Goal: Task Accomplishment & Management: Use online tool/utility

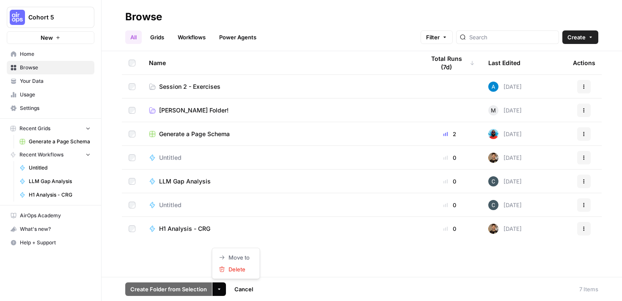
click at [217, 290] on icon "button" at bounding box center [219, 289] width 5 height 5
click at [237, 270] on span "Delete" at bounding box center [239, 269] width 21 height 8
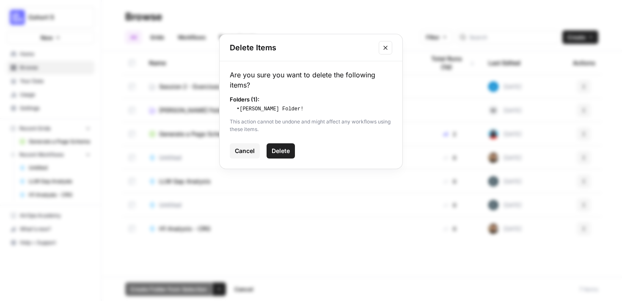
click at [281, 154] on span "Delete" at bounding box center [281, 151] width 18 height 8
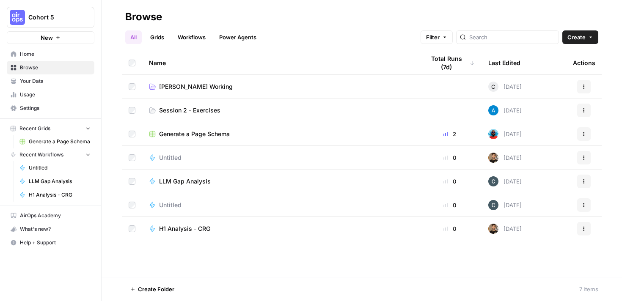
click at [207, 111] on span "Session 2 - Exercises" at bounding box center [189, 110] width 61 height 8
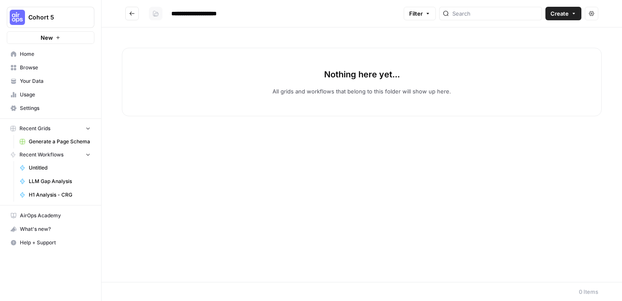
click at [155, 11] on icon "button" at bounding box center [155, 13] width 5 height 5
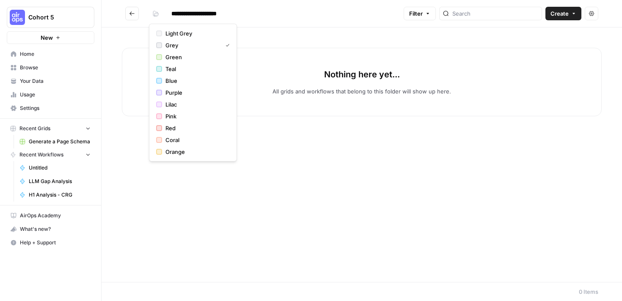
click at [138, 12] on button "Go back" at bounding box center [132, 14] width 14 height 14
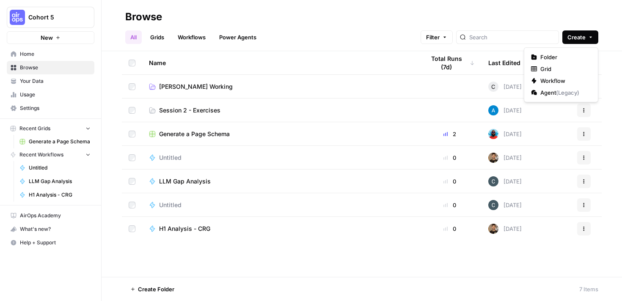
click at [589, 36] on icon "button" at bounding box center [590, 37] width 5 height 5
click at [570, 60] on span "Folder" at bounding box center [563, 57] width 47 height 8
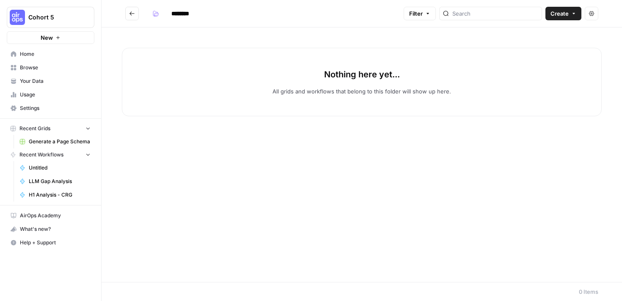
click at [556, 8] on button "Create" at bounding box center [564, 14] width 36 height 14
click at [192, 19] on input "********" at bounding box center [191, 14] width 47 height 14
type input "**********"
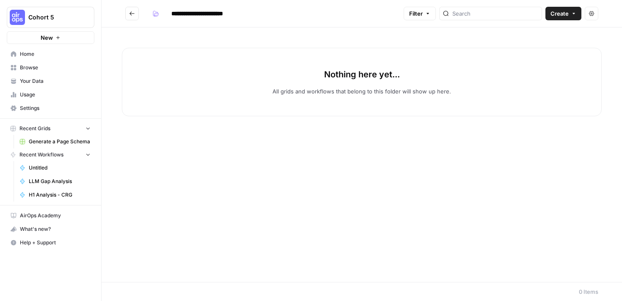
click at [140, 15] on h2 "**********" at bounding box center [262, 14] width 275 height 14
click at [137, 15] on button "Go back" at bounding box center [132, 14] width 14 height 14
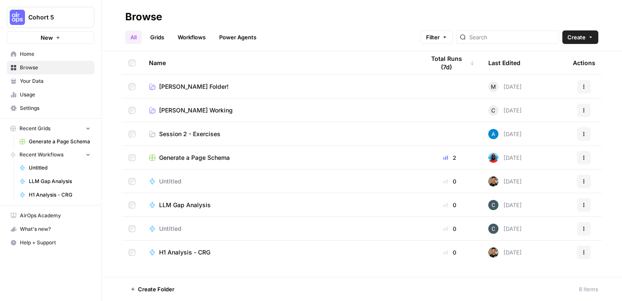
click at [61, 50] on span "Home" at bounding box center [55, 54] width 71 height 8
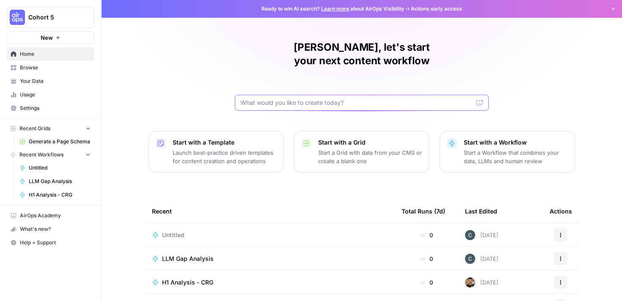
click at [288, 99] on input "text" at bounding box center [356, 103] width 233 height 8
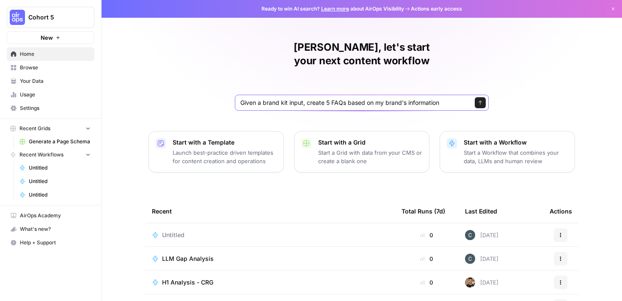
click at [347, 99] on input "Given a brand kit input, create 5 FAQs based on my brand's information" at bounding box center [353, 103] width 226 height 8
type input "Given a brand kit input, create 5 FAQs that are based on my brand's information…"
click at [429, 99] on input "Given a brand kit input, create 5 FAQs that are based on my brand's information…" at bounding box center [353, 103] width 226 height 8
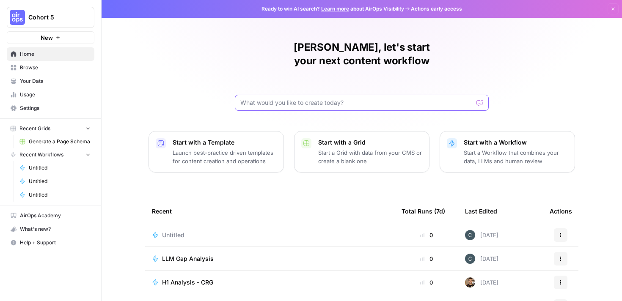
paste input "Given a brand kit input, create 5 FAQs that are based on my brand's information…"
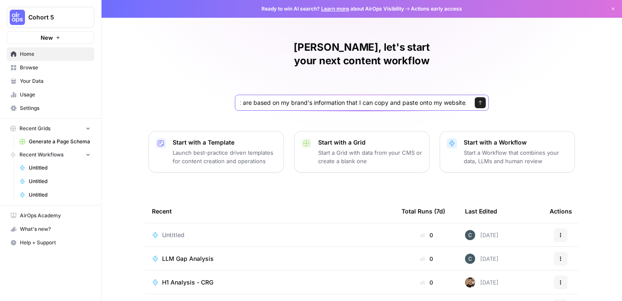
type input "Given a brand kit input, create 5 FAQs that are based on my brand's information…"
click at [480, 97] on button "Send" at bounding box center [480, 102] width 11 height 11
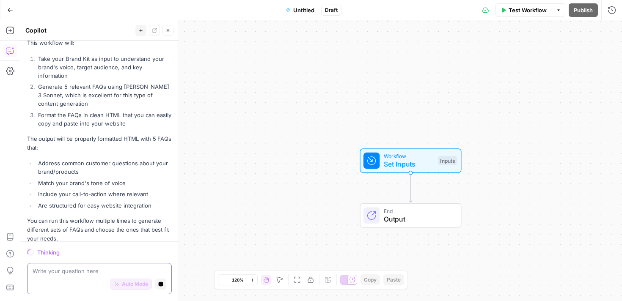
scroll to position [357, 0]
click at [310, 11] on span "Untitled" at bounding box center [303, 10] width 21 height 8
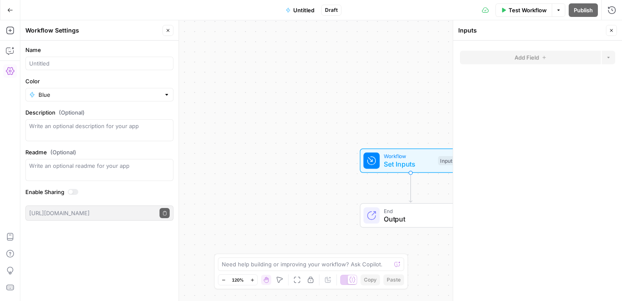
click at [301, 11] on span "Untitled" at bounding box center [303, 10] width 21 height 8
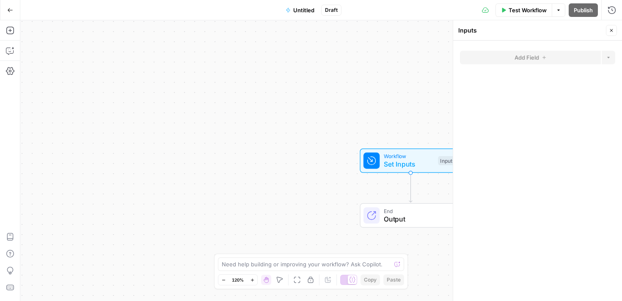
click at [305, 11] on span "Untitled" at bounding box center [303, 10] width 21 height 8
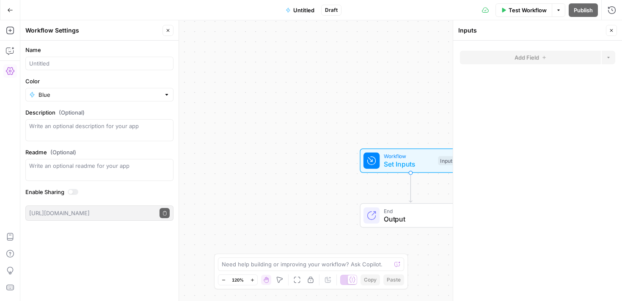
click at [505, 32] on div "Inputs" at bounding box center [530, 30] width 145 height 8
click at [401, 166] on span "Set Inputs" at bounding box center [409, 164] width 50 height 10
click at [446, 159] on div "Inputs" at bounding box center [447, 160] width 19 height 9
click at [313, 8] on span "Untitled" at bounding box center [303, 10] width 21 height 8
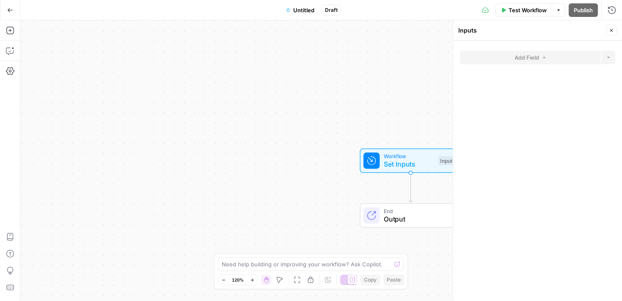
click at [329, 10] on span "Draft" at bounding box center [331, 10] width 13 height 8
click at [518, 11] on span "Test Workflow" at bounding box center [528, 10] width 38 height 8
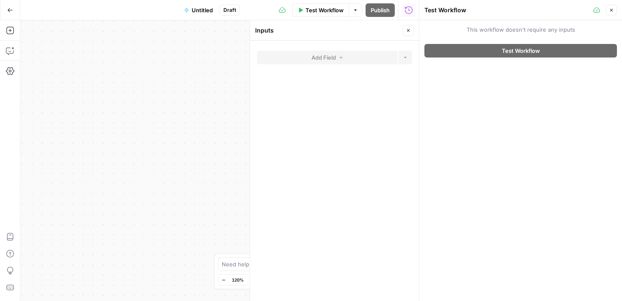
click at [614, 11] on button "Close" at bounding box center [611, 10] width 11 height 11
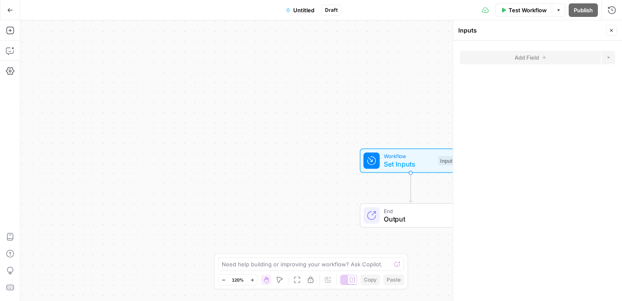
click at [12, 7] on icon "button" at bounding box center [10, 10] width 6 height 6
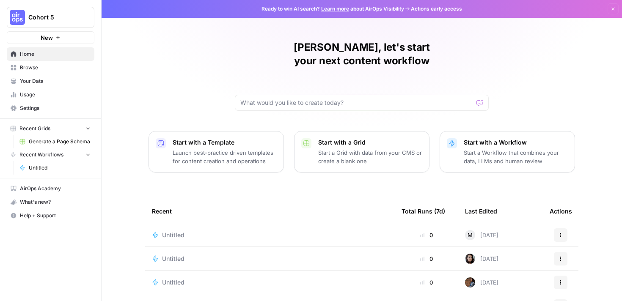
click at [55, 73] on link "Browse" at bounding box center [51, 68] width 88 height 14
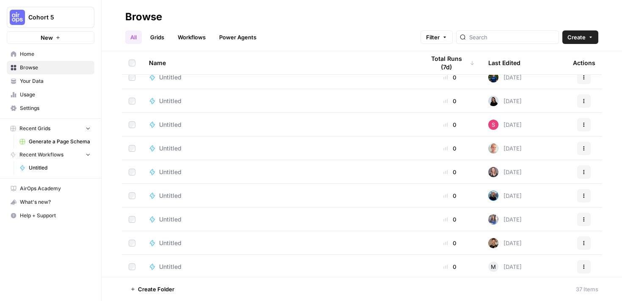
scroll to position [675, 0]
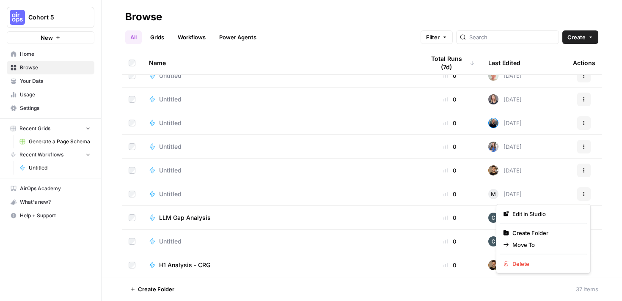
click at [583, 194] on icon "button" at bounding box center [584, 194] width 5 height 5
click at [559, 215] on span "Edit in Studio" at bounding box center [547, 214] width 68 height 8
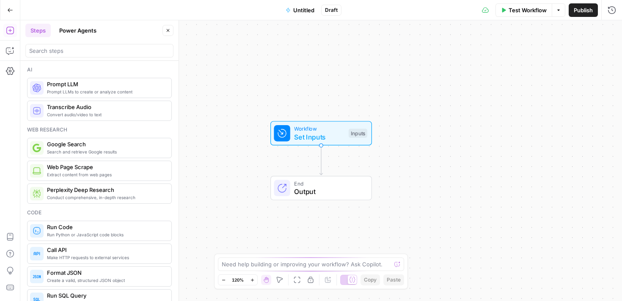
click at [69, 60] on header "Steps Power Agents Close" at bounding box center [99, 40] width 158 height 41
click at [68, 56] on div at bounding box center [99, 51] width 148 height 14
click at [67, 35] on button "Power Agents" at bounding box center [77, 31] width 47 height 14
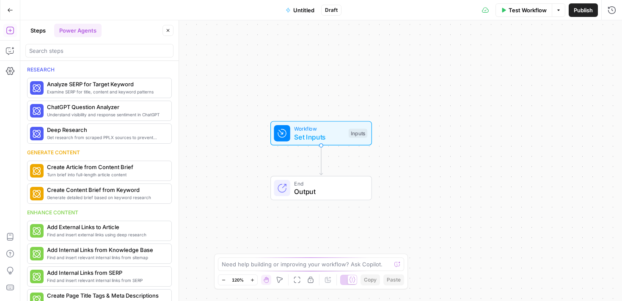
click at [37, 31] on button "Steps" at bounding box center [37, 31] width 25 height 14
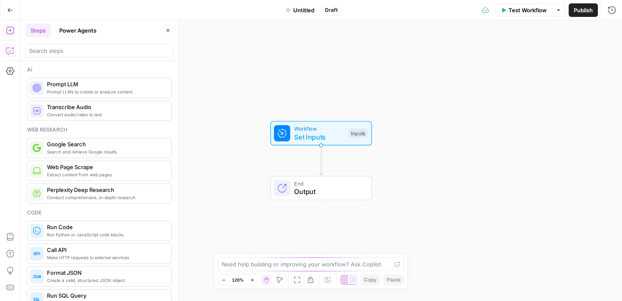
click at [11, 50] on icon "button" at bounding box center [10, 51] width 8 height 8
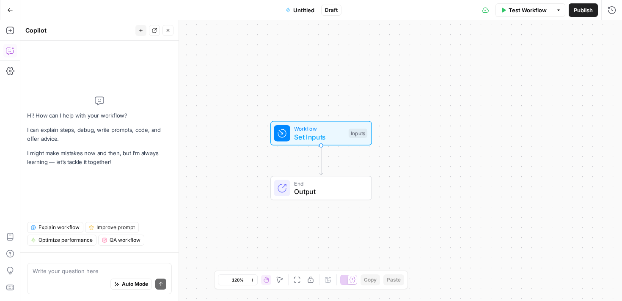
type textarea "Given a brand kit input, create 5 FAQs that are based on my brand's information…"
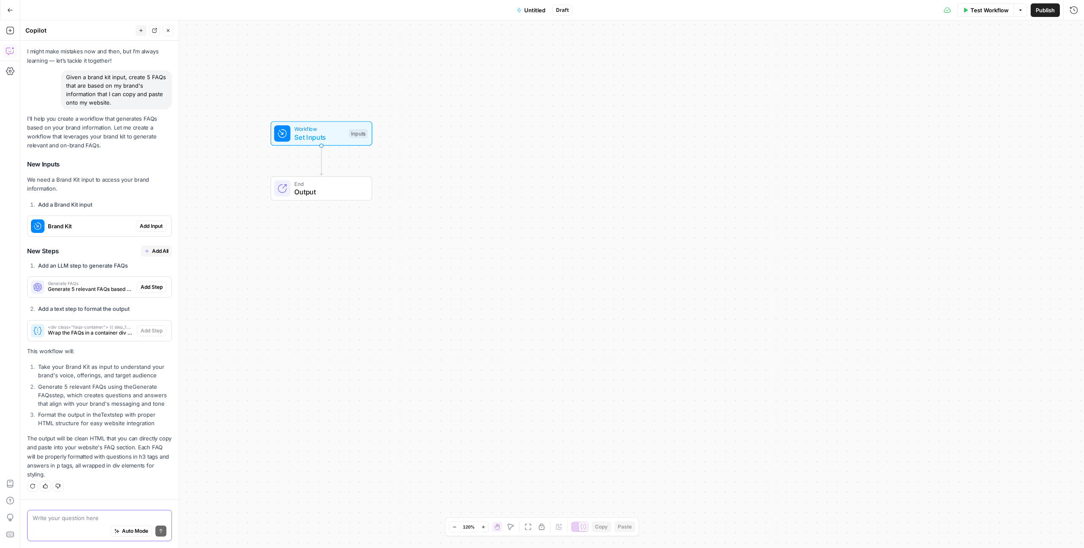
scroll to position [38, 0]
click at [13, 12] on button "Go Back" at bounding box center [10, 10] width 15 height 15
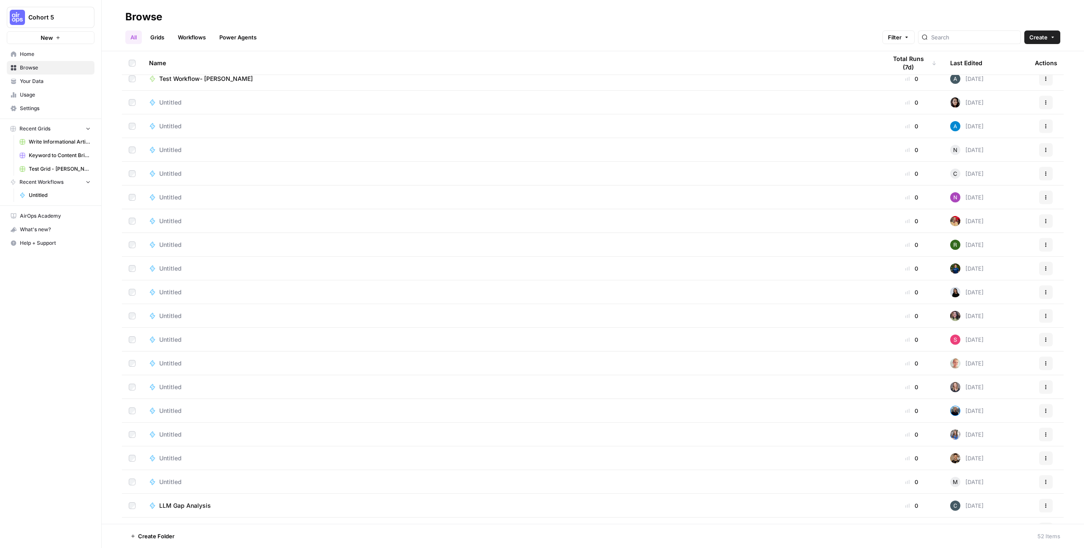
scroll to position [784, 0]
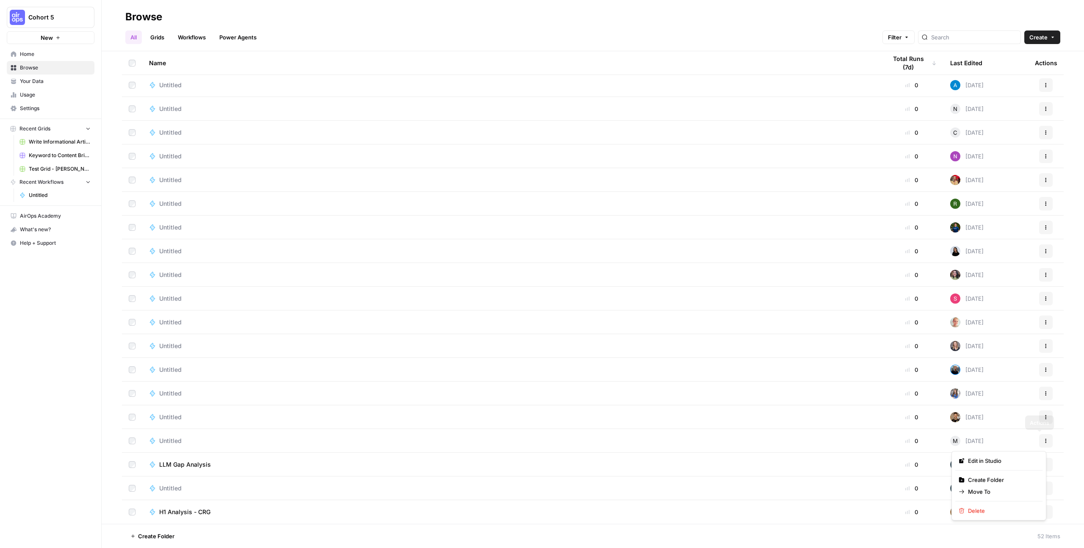
click at [622, 301] on icon "button" at bounding box center [1045, 440] width 5 height 5
click at [622, 301] on span "Move To" at bounding box center [1002, 491] width 68 height 8
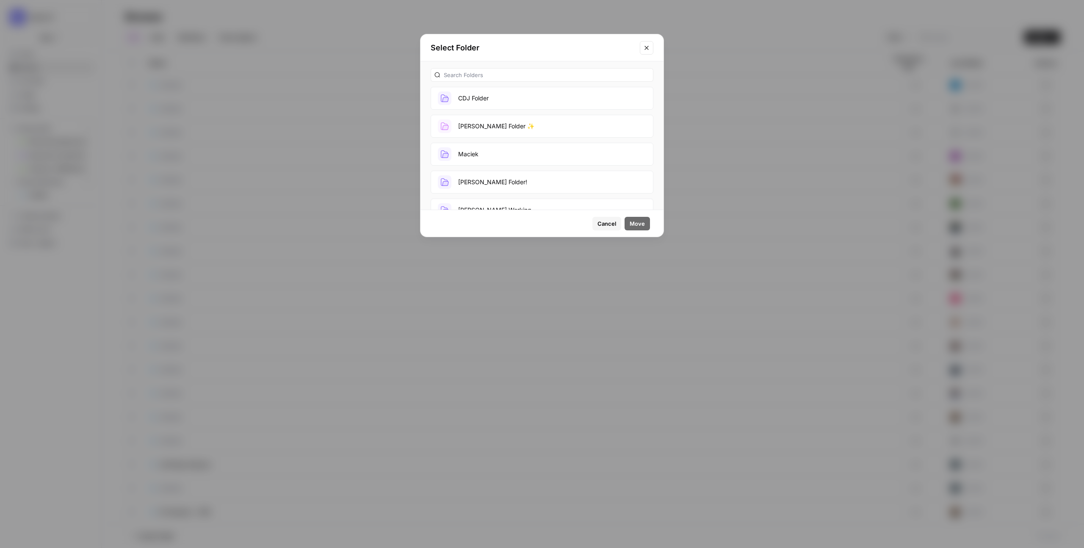
click at [516, 176] on button "[PERSON_NAME] Folder!" at bounding box center [541, 182] width 223 height 23
click at [622, 224] on span "Move" at bounding box center [636, 223] width 15 height 8
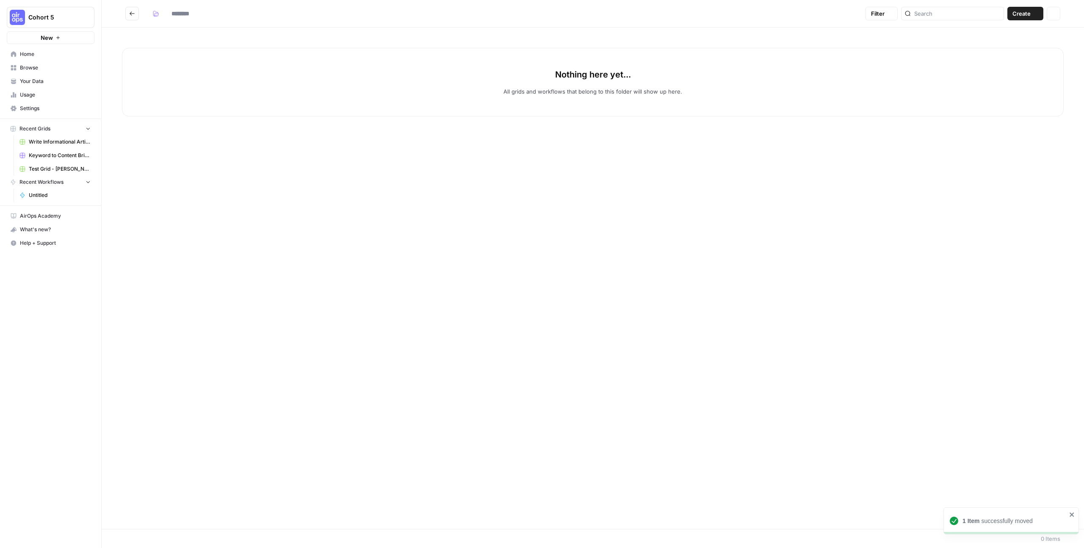
type input "**********"
click at [31, 79] on span "Your Data" at bounding box center [55, 81] width 71 height 8
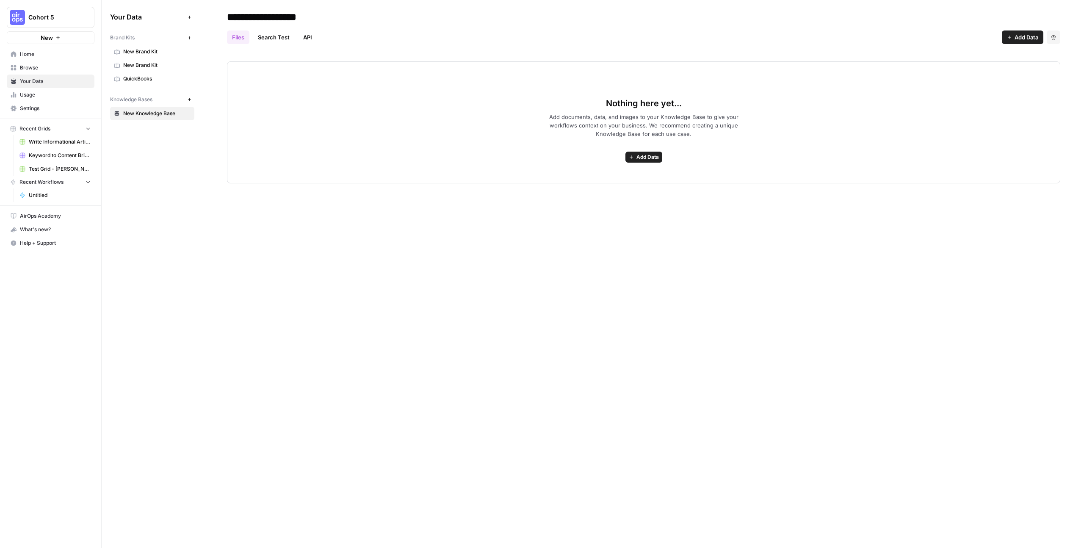
click at [150, 53] on span "New Brand Kit" at bounding box center [156, 52] width 67 height 8
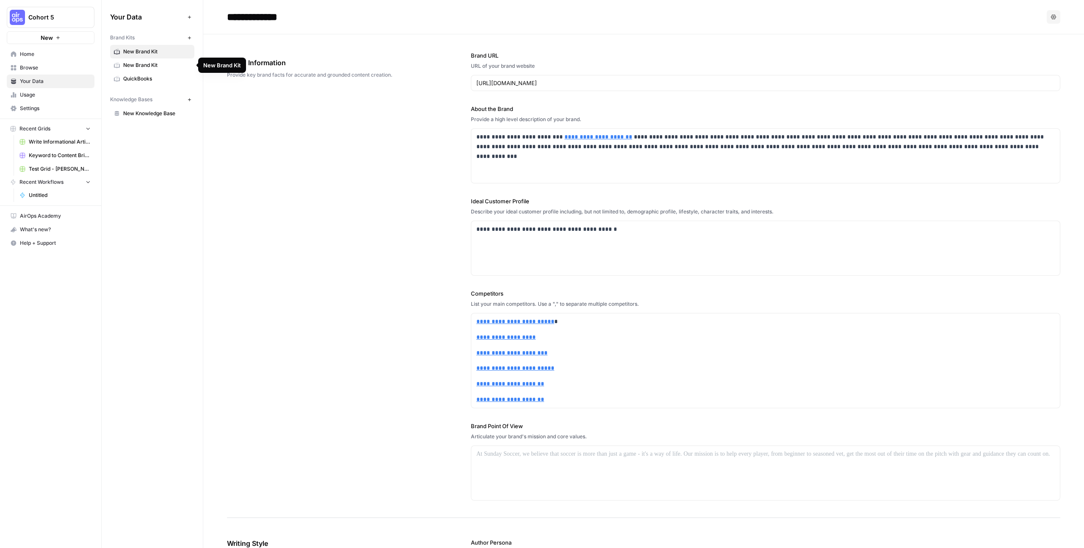
click at [150, 65] on span "New Brand Kit" at bounding box center [156, 65] width 67 height 8
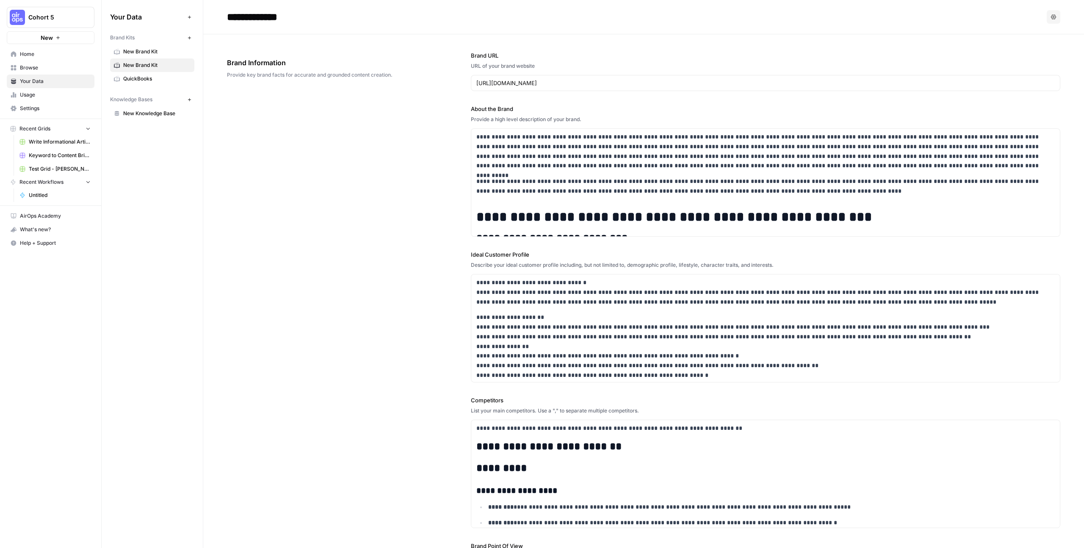
click at [135, 78] on span "QuickBooks" at bounding box center [156, 79] width 67 height 8
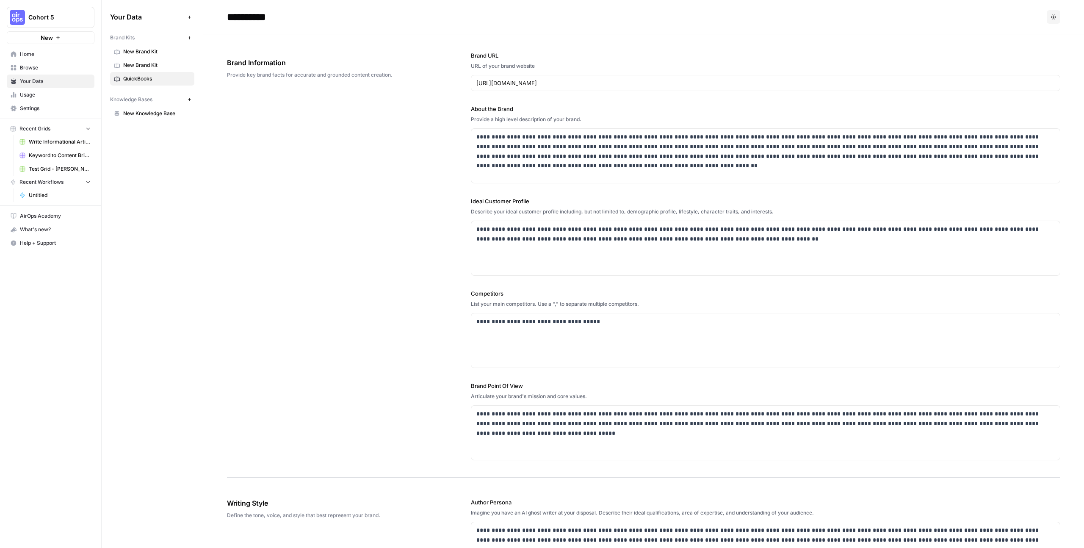
click at [134, 56] on link "New Brand Kit" at bounding box center [152, 52] width 84 height 14
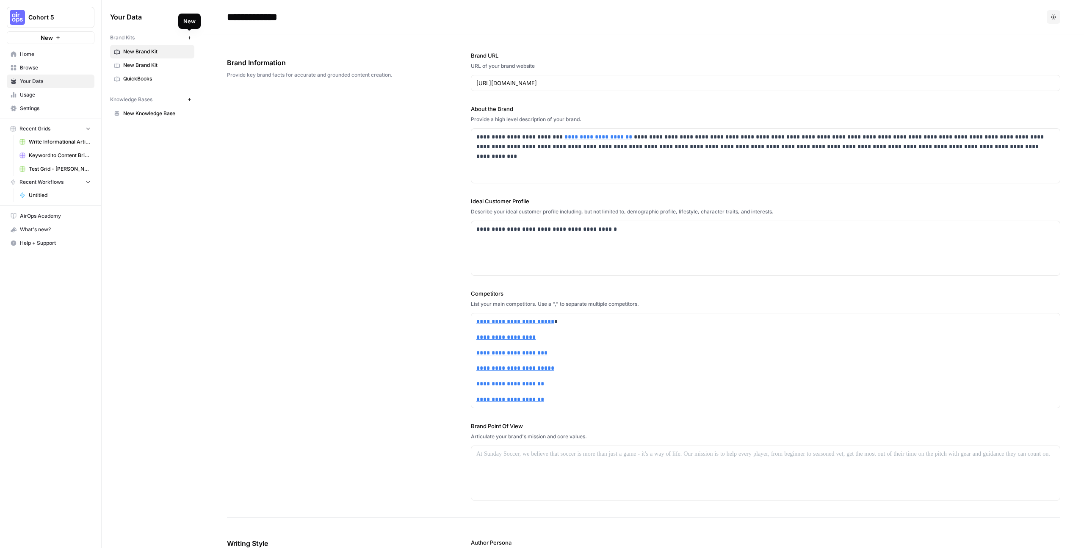
click at [187, 37] on icon "button" at bounding box center [189, 38] width 5 height 5
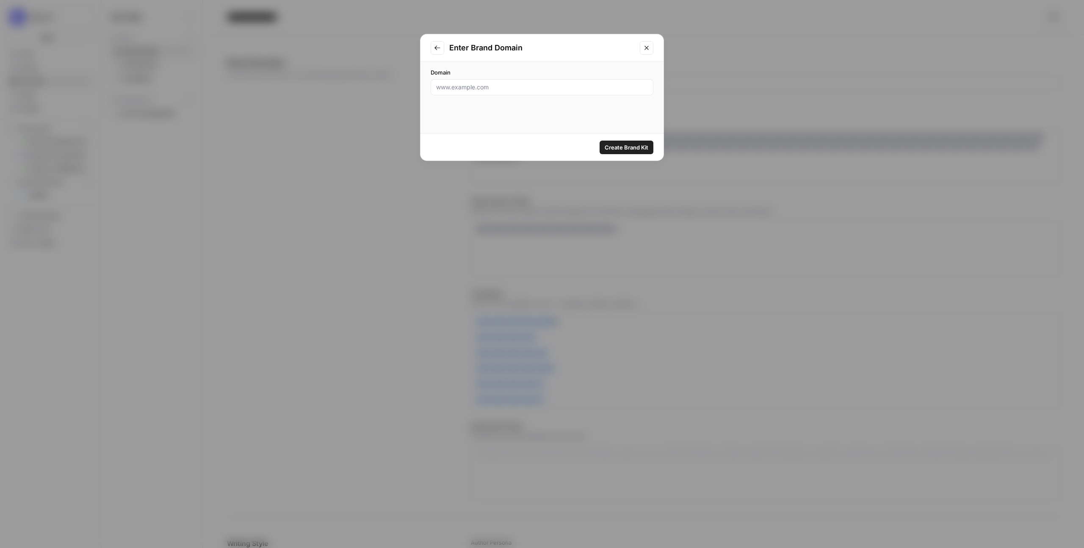
click at [461, 97] on div "Domain" at bounding box center [541, 81] width 243 height 41
click at [461, 94] on div at bounding box center [541, 87] width 223 height 16
type input "[DOMAIN_NAME]"
click button "Create Brand Kit" at bounding box center [626, 148] width 54 height 14
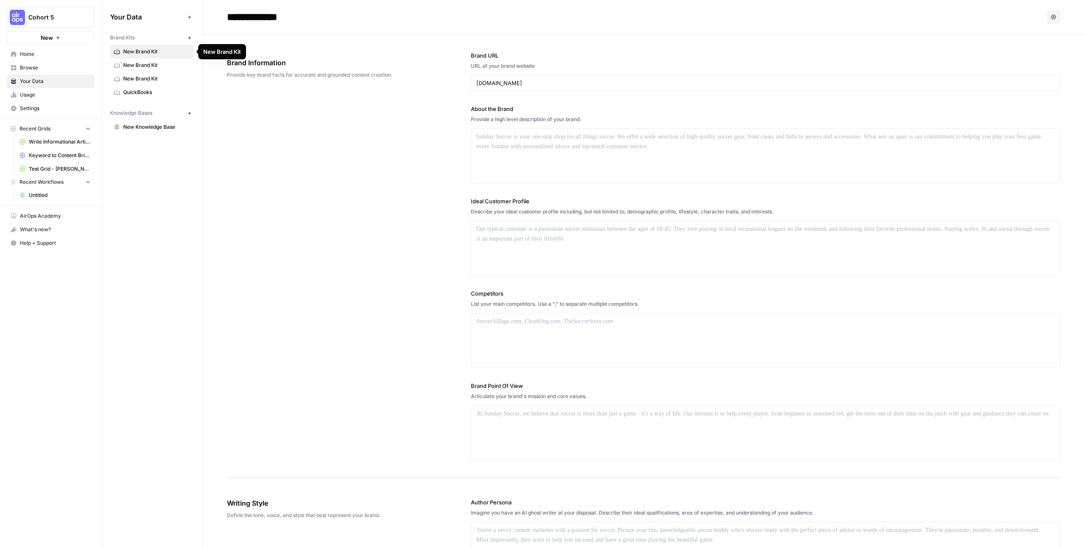
click at [284, 15] on input "**********" at bounding box center [290, 16] width 135 height 17
click at [294, 16] on input "**********" at bounding box center [290, 16] width 135 height 17
click at [298, 98] on div "Brand Information Provide key brand facts for accurate and grounded content cre…" at bounding box center [643, 255] width 833 height 443
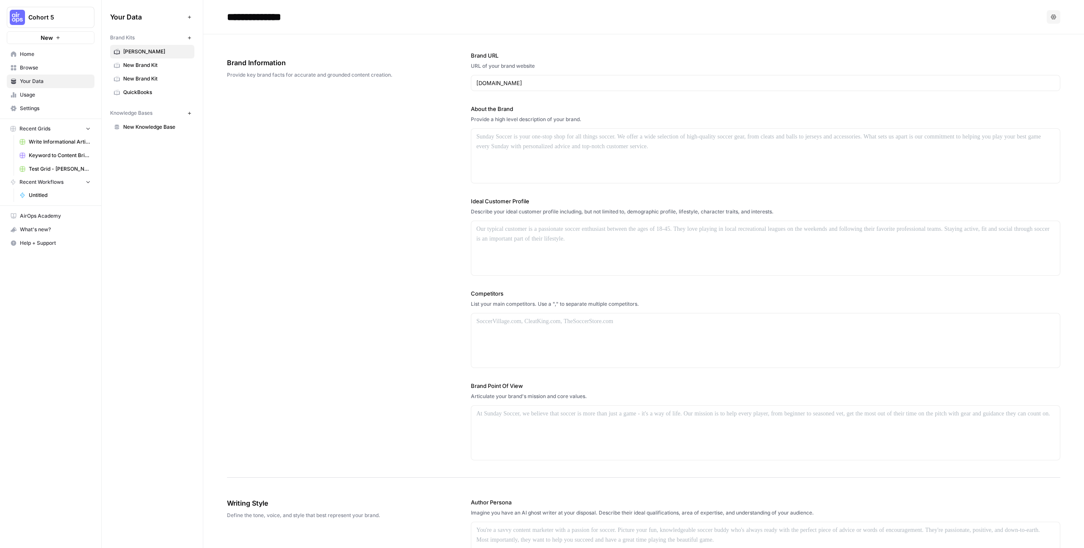
click at [320, 25] on input "**********" at bounding box center [290, 16] width 135 height 17
type input "**********"
click at [377, 139] on div "Brand Information Provide key brand facts for accurate and grounded content cre…" at bounding box center [643, 255] width 833 height 443
click at [34, 66] on span "Browse" at bounding box center [55, 68] width 71 height 8
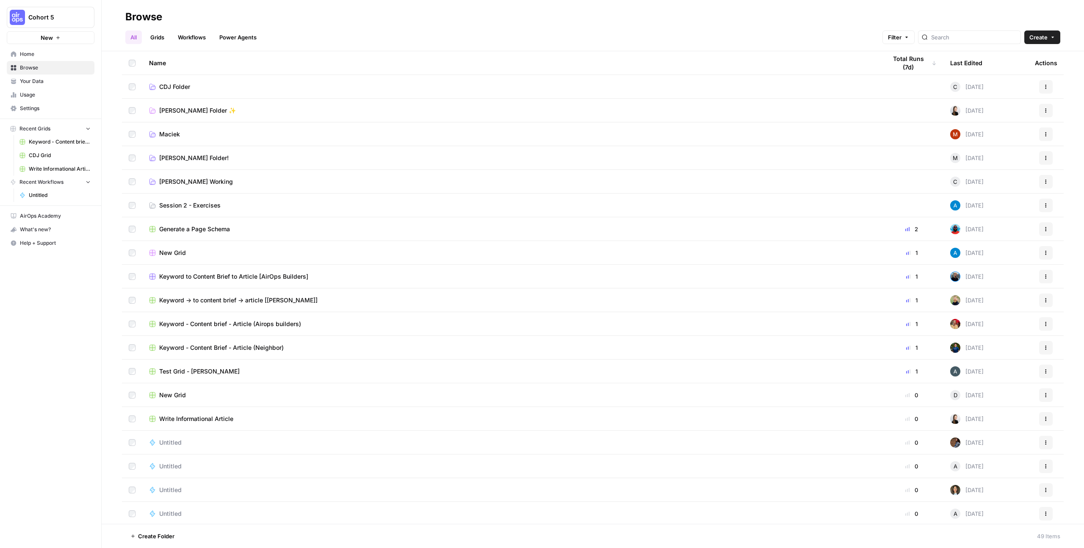
click at [232, 161] on link "[PERSON_NAME] Folder!" at bounding box center [511, 158] width 724 height 8
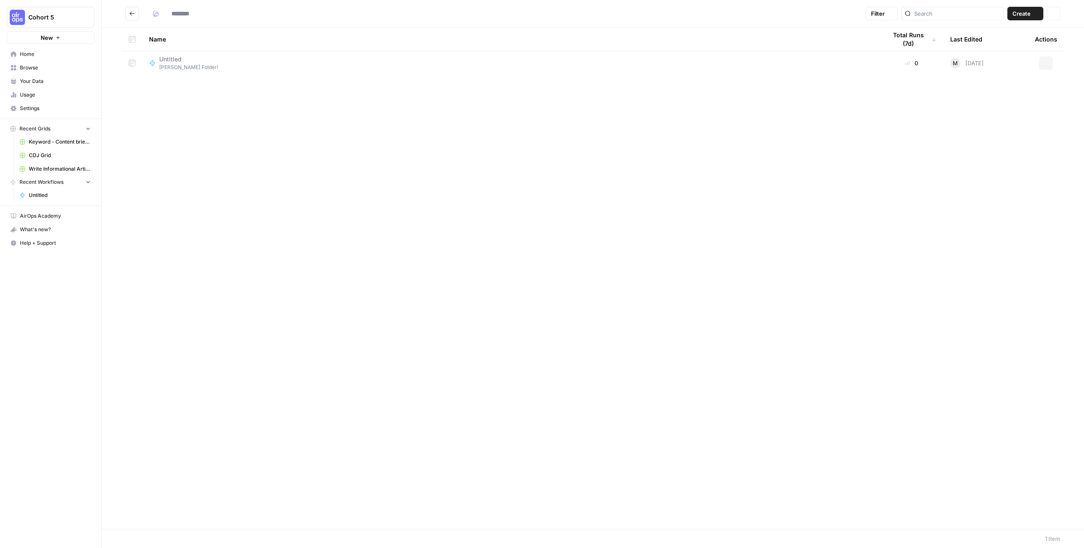
click at [232, 161] on div "Name Total Runs (7d) Last Edited Actions Untitled [PERSON_NAME] Folder! 0 M [DA…" at bounding box center [593, 278] width 982 height 501
type input "**********"
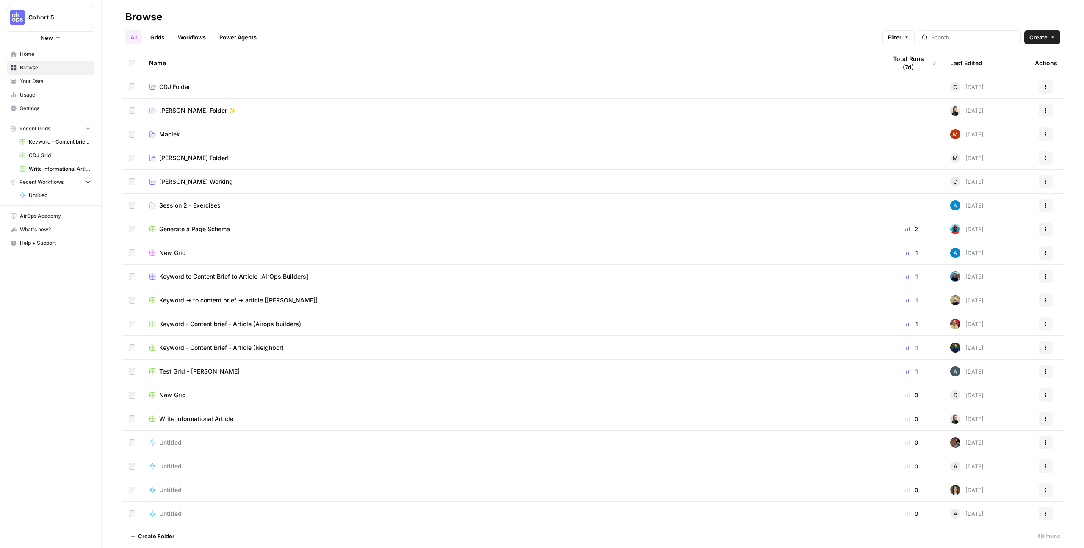
click at [204, 207] on span "Session 2 - Exercises" at bounding box center [189, 205] width 61 height 8
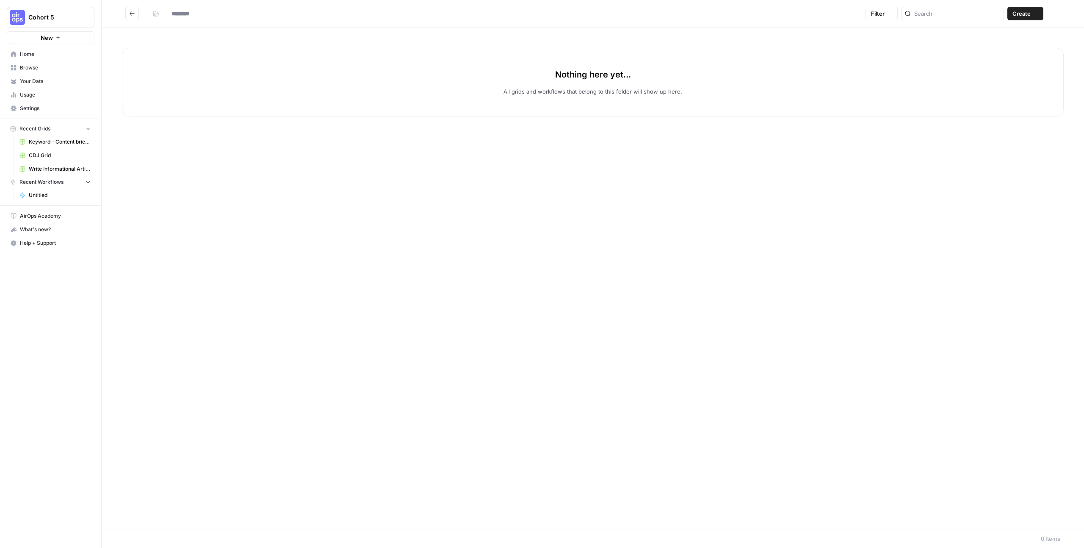
type input "**********"
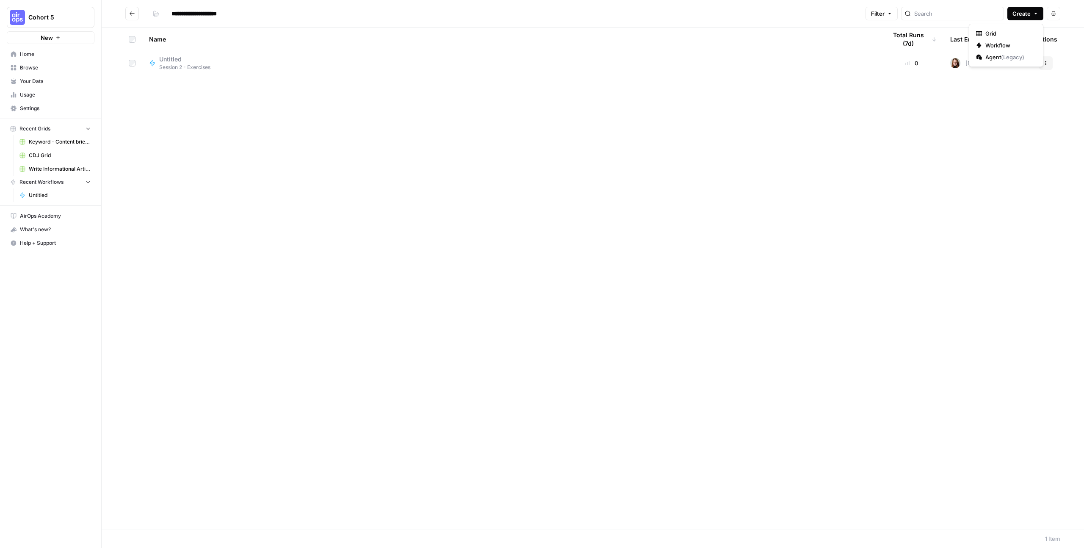
click at [622, 12] on icon "button" at bounding box center [1035, 13] width 5 height 5
click at [622, 44] on span "Workflow" at bounding box center [1008, 45] width 47 height 8
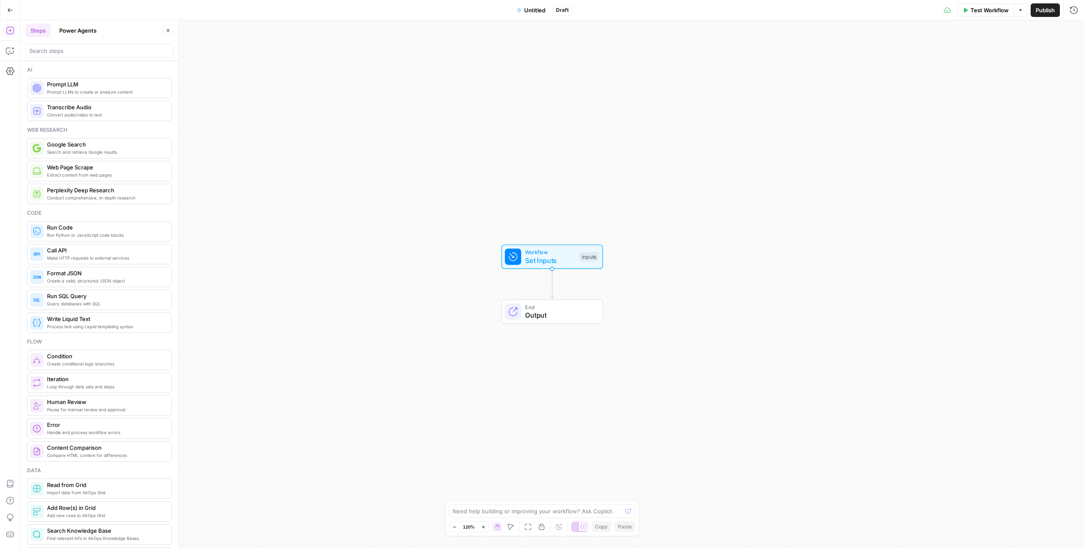
click at [525, 11] on span "Untitled" at bounding box center [534, 10] width 21 height 8
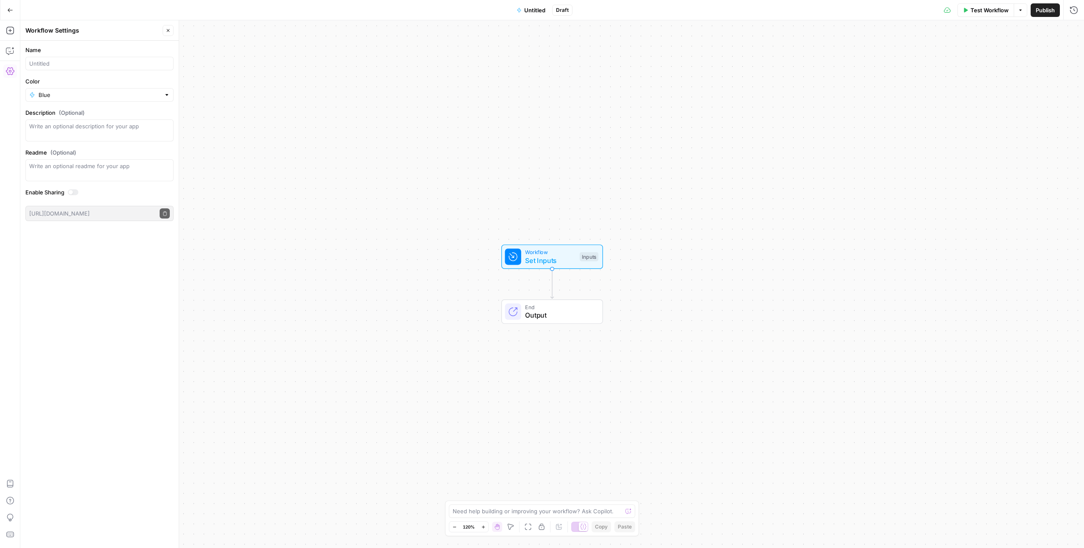
click at [132, 70] on form "Name Color Blue Description (Optional) Readme (Optional) Write an optional read…" at bounding box center [99, 133] width 158 height 185
click at [136, 66] on input "Name" at bounding box center [99, 63] width 141 height 8
type input "Meta Description Generator ([PERSON_NAME])"
click at [159, 99] on div "Blue" at bounding box center [99, 95] width 148 height 14
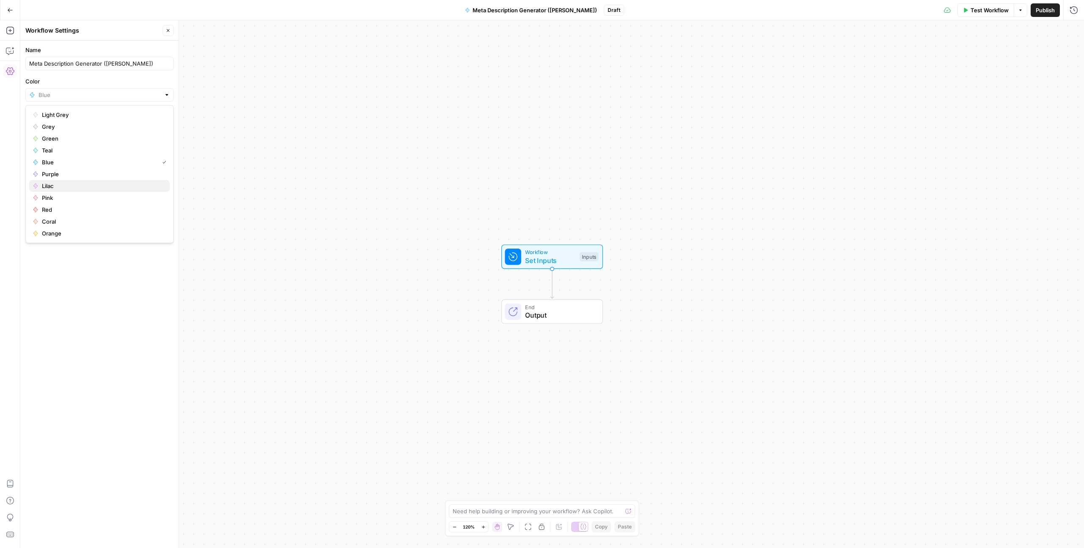
click at [83, 183] on span "Lilac" at bounding box center [102, 186] width 121 height 8
type input "Lilac"
click at [318, 157] on div "Workflow Set Inputs Inputs End Output" at bounding box center [551, 283] width 1063 height 527
click at [165, 30] on icon "button" at bounding box center [167, 30] width 5 height 5
click at [560, 267] on div "Workflow Set Inputs Inputs Test Step" at bounding box center [552, 256] width 102 height 25
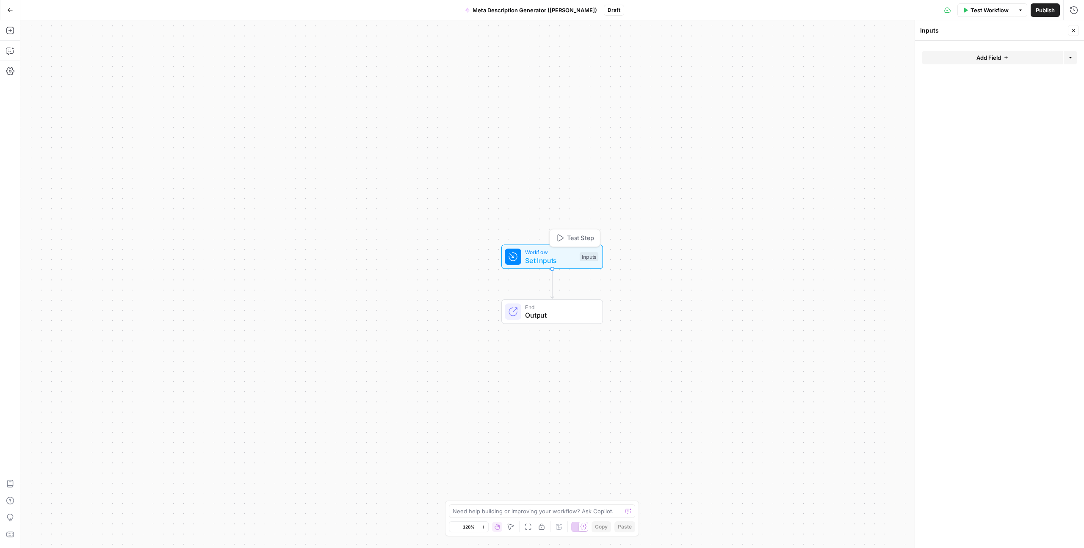
click at [582, 254] on div "Inputs" at bounding box center [588, 256] width 19 height 9
click at [622, 58] on span "Add Field" at bounding box center [988, 57] width 25 height 8
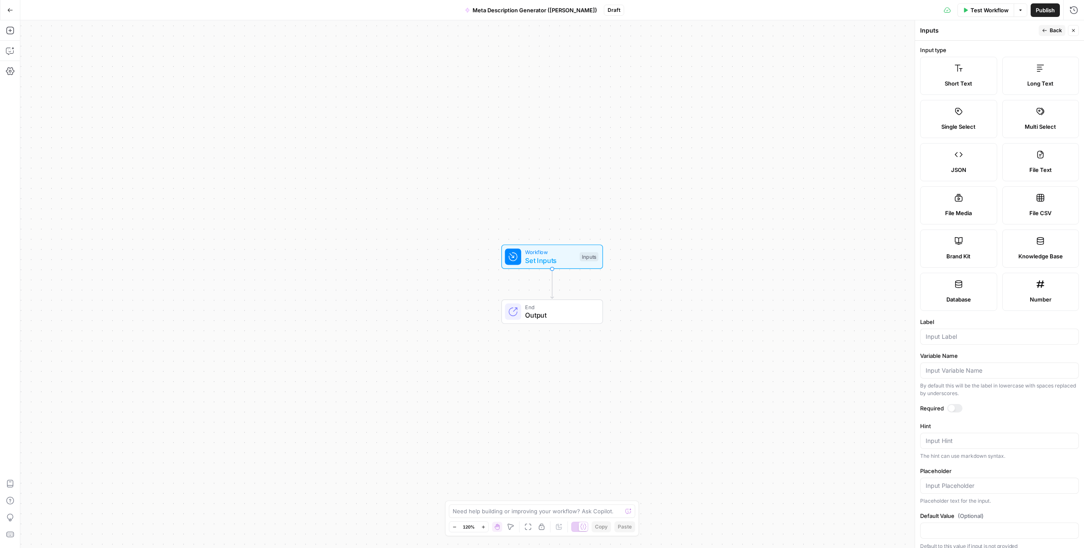
click at [622, 246] on label "Brand Kit" at bounding box center [958, 248] width 77 height 38
click at [622, 301] on input "Label" at bounding box center [999, 336] width 148 height 8
type input "Brand Kit"
click at [622, 29] on span "Back" at bounding box center [1055, 31] width 12 height 8
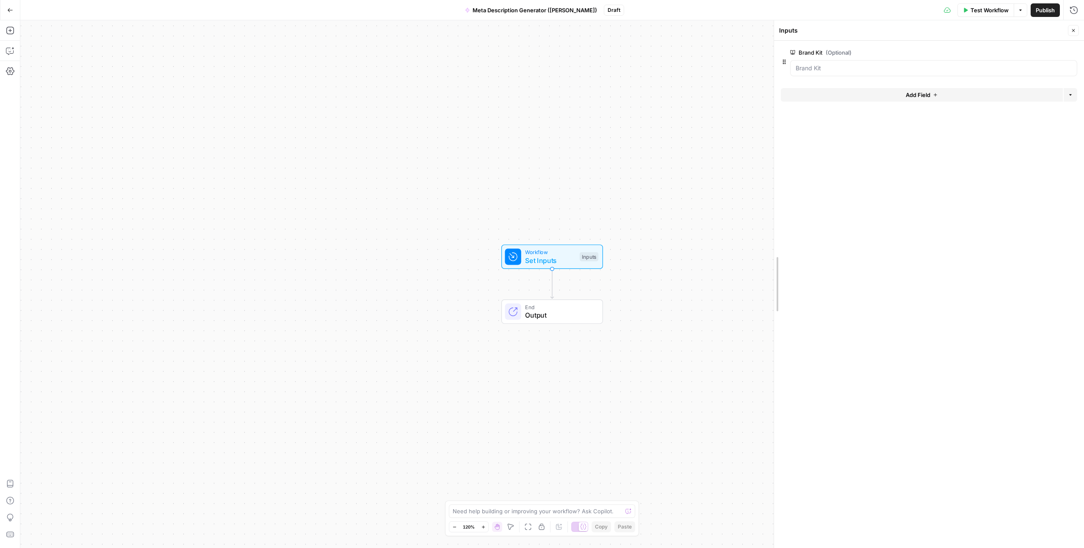
drag, startPoint x: 915, startPoint y: 177, endPoint x: 774, endPoint y: 180, distance: 141.0
click at [622, 95] on button "Add Field" at bounding box center [921, 95] width 282 height 14
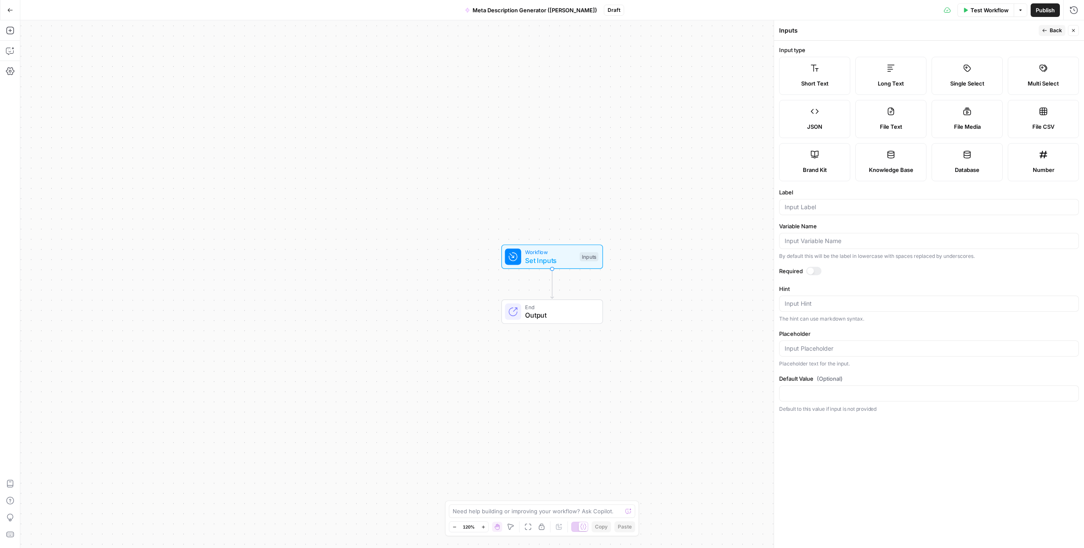
click at [622, 62] on label "Short Text" at bounding box center [814, 76] width 71 height 38
click at [622, 203] on input "Label" at bounding box center [928, 207] width 289 height 8
type input "URL"
click at [622, 30] on icon "button" at bounding box center [1044, 30] width 5 height 5
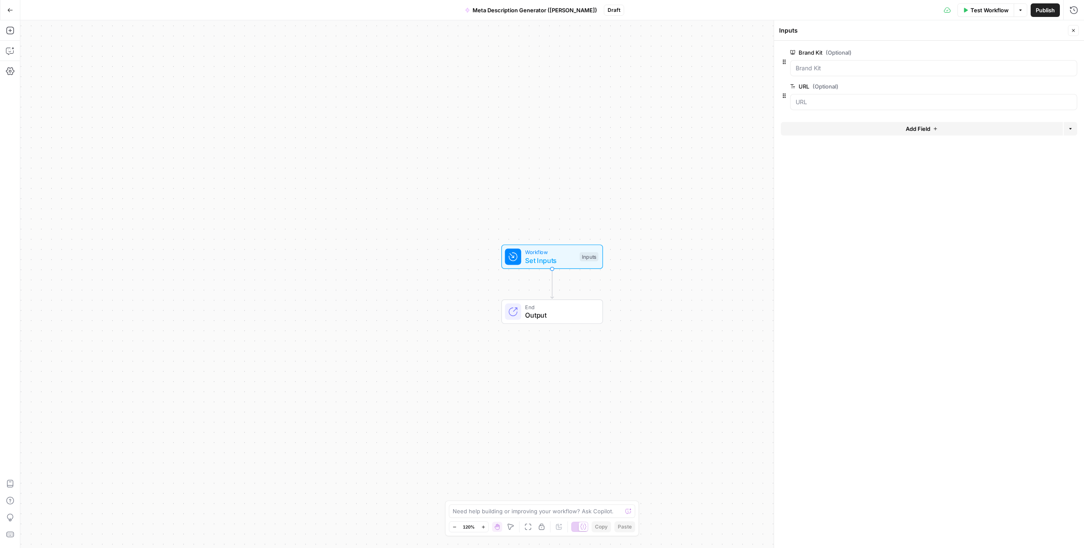
click at [622, 129] on button "Add Field" at bounding box center [921, 129] width 282 height 14
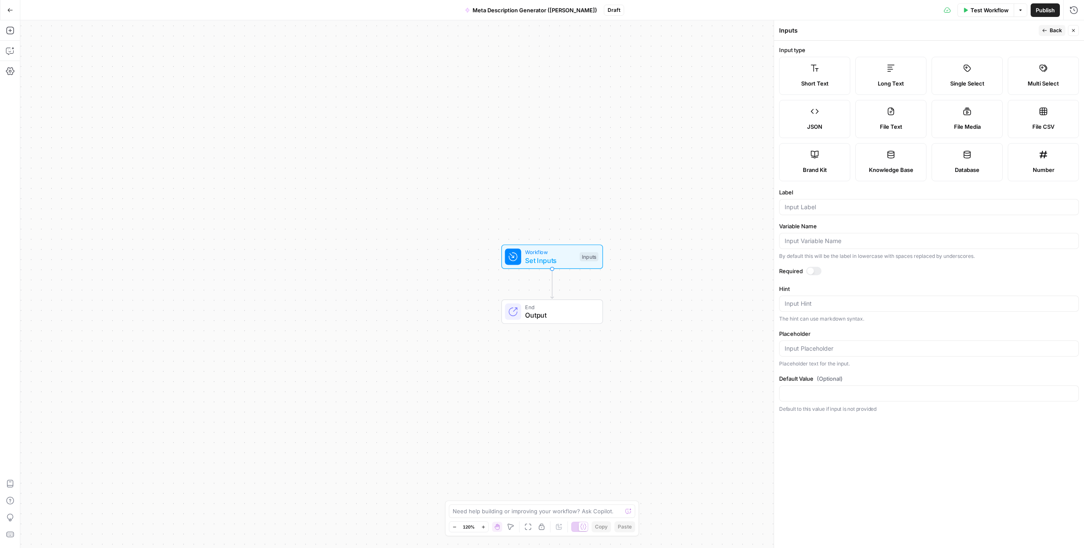
click at [622, 83] on div "Short Text" at bounding box center [814, 83] width 57 height 8
click at [622, 211] on input "Label" at bounding box center [928, 207] width 289 height 8
type input "Keyword"
click at [622, 31] on span "Back" at bounding box center [1055, 31] width 12 height 8
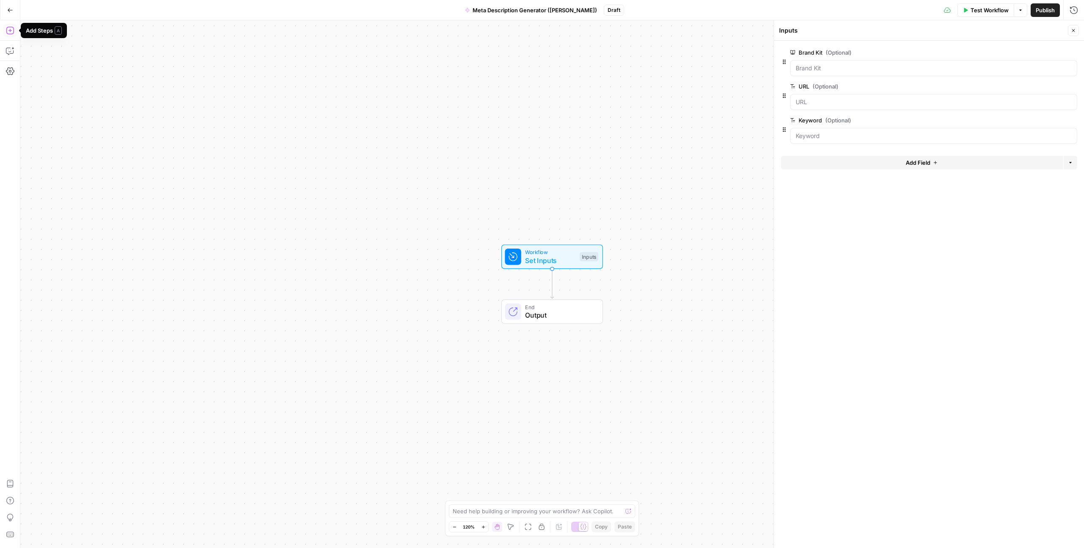
click at [11, 30] on icon "button" at bounding box center [10, 31] width 8 height 8
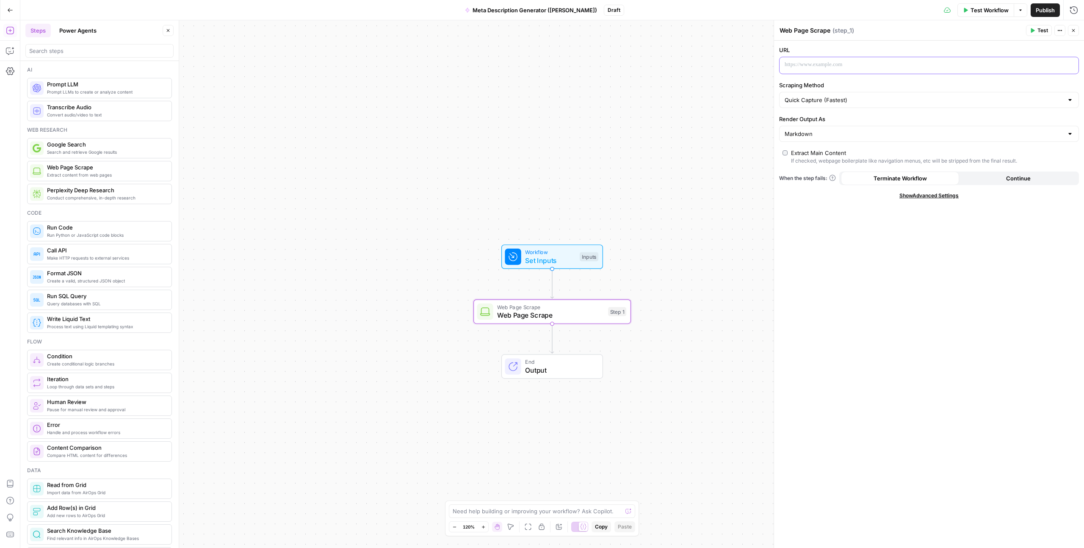
click at [622, 66] on p at bounding box center [921, 65] width 275 height 8
click at [549, 101] on button "Select variable Brand Kit" at bounding box center [533, 97] width 106 height 14
click at [622, 66] on p "**********" at bounding box center [921, 65] width 275 height 8
click at [533, 109] on button "Select variable URL" at bounding box center [533, 111] width 106 height 14
drag, startPoint x: 868, startPoint y: 63, endPoint x: 762, endPoint y: 65, distance: 105.8
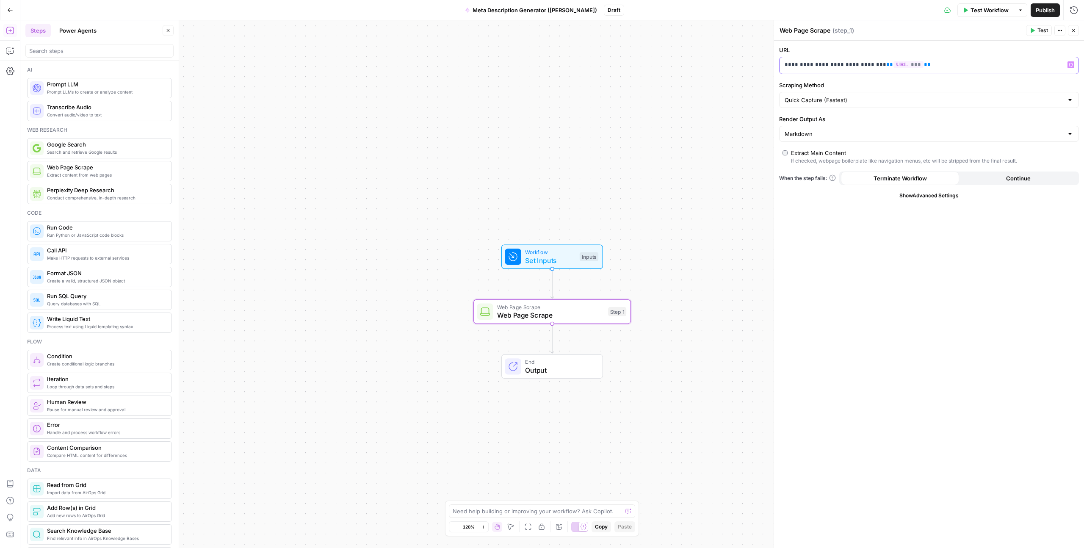
click at [622, 65] on body "Cohort 5 New Home Browse Your Data Usage Settings Recent Grids Keyword - Conten…" at bounding box center [542, 274] width 1084 height 548
click at [622, 133] on input "Render Output As" at bounding box center [923, 134] width 278 height 8
click at [622, 174] on span "Markdown" at bounding box center [923, 178] width 274 height 8
type input "Markdown"
click at [622, 31] on textarea "Web Page Scrape" at bounding box center [804, 30] width 51 height 8
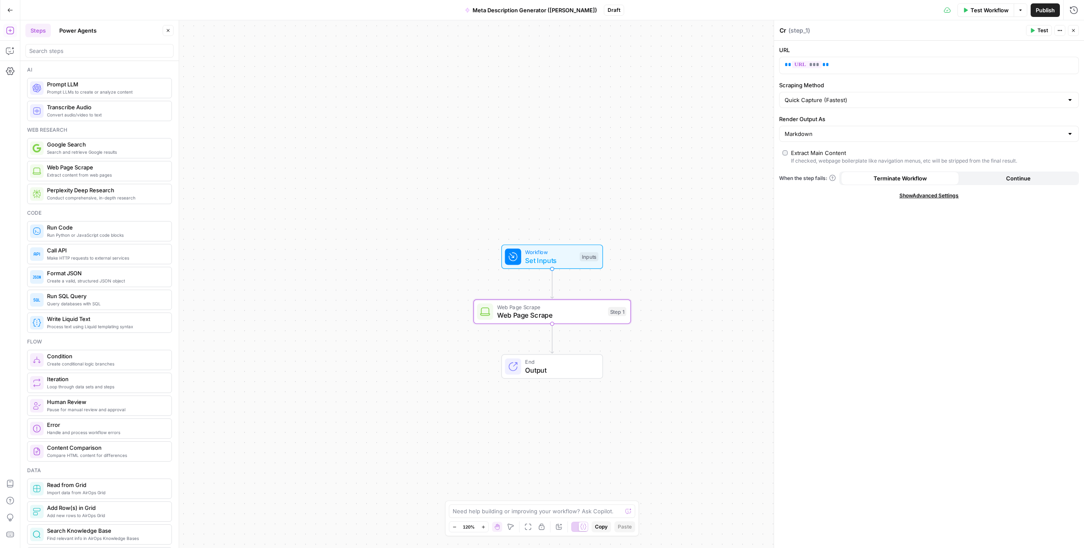
type textarea "C"
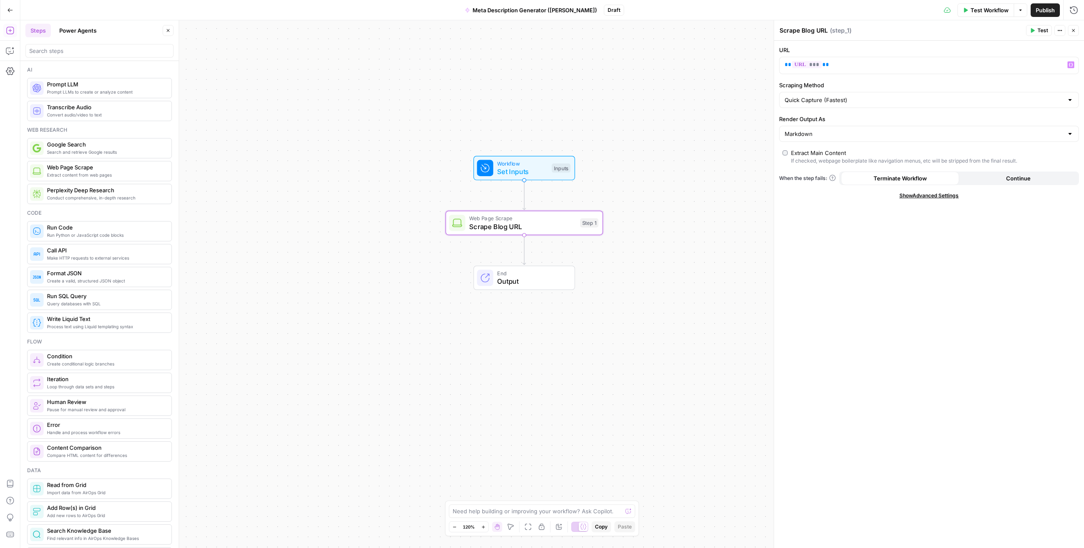
type textarea "Scrape Blog URL"
click at [622, 43] on div "URL ** *** ** Variables Menu Scraping Method Quick Capture (Fastest) Render Out…" at bounding box center [929, 294] width 310 height 507
click at [622, 250] on div "Workflow Set Inputs Inputs Web Page Scrape Scrape Blog URL Step 1 End Output" at bounding box center [551, 283] width 1063 height 527
click at [552, 228] on span "Scrape Blog URL" at bounding box center [522, 226] width 107 height 10
click at [549, 149] on span "Test Step" at bounding box center [552, 149] width 27 height 9
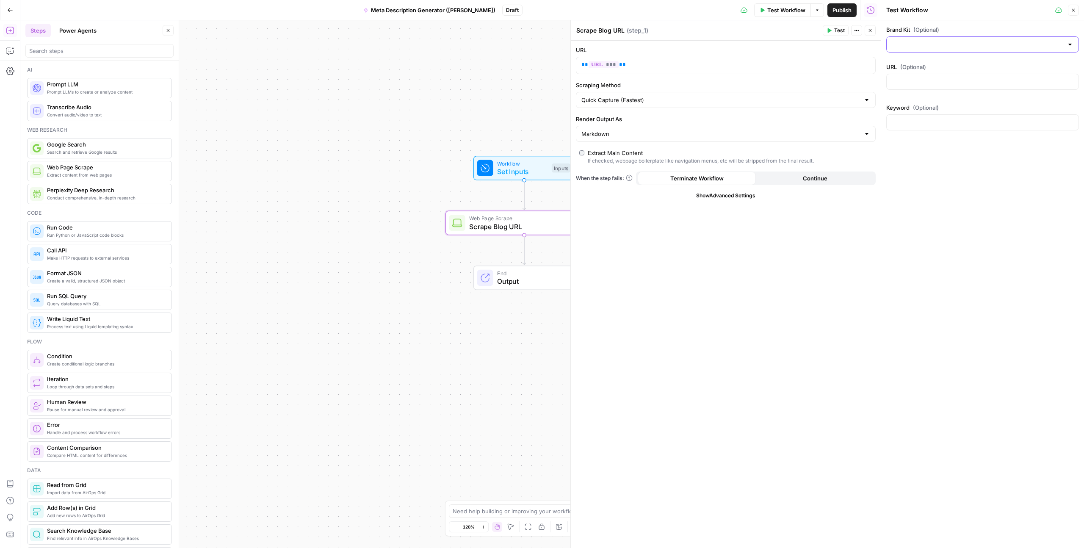
click at [622, 45] on input "Brand Kit (Optional)" at bounding box center [976, 44] width 171 height 8
click at [622, 26] on label "Brand Kit (Optional)" at bounding box center [982, 29] width 193 height 8
click at [622, 40] on input "Brand Kit (Optional)" at bounding box center [976, 44] width 171 height 8
click at [622, 182] on div "Brand Kit (Optional) URL (Optional) Keyword (Optional)" at bounding box center [982, 283] width 203 height 527
click at [622, 11] on icon "button" at bounding box center [1072, 10] width 5 height 5
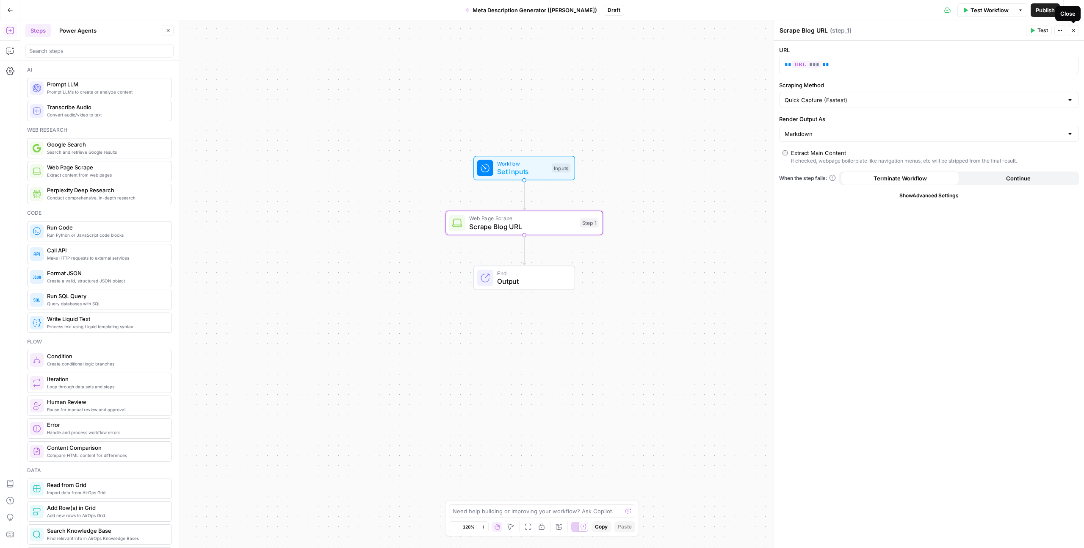
click at [622, 29] on icon "button" at bounding box center [1072, 30] width 5 height 5
click at [622, 12] on button "Test Workflow" at bounding box center [985, 10] width 57 height 14
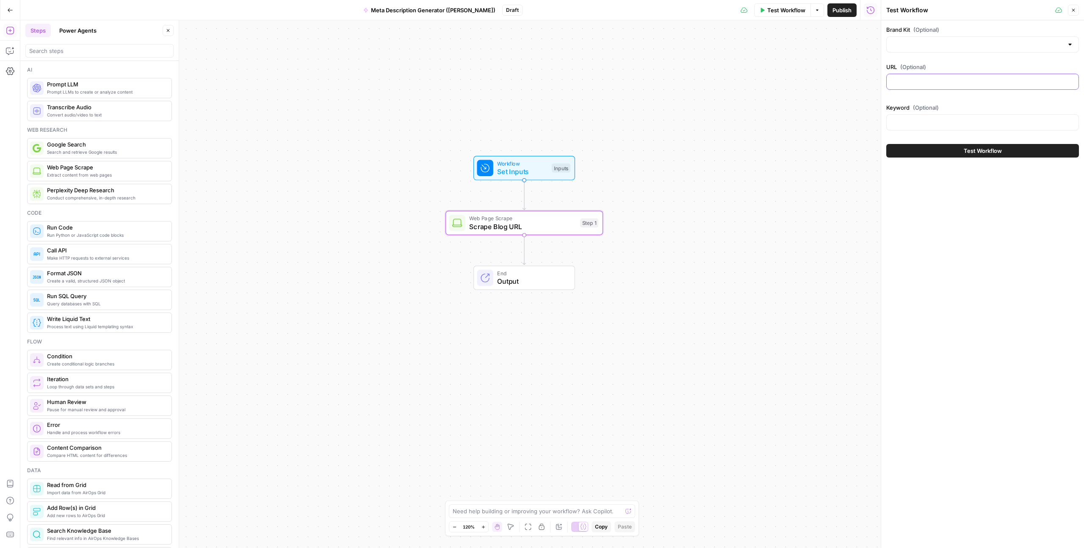
click at [622, 80] on input "URL (Optional)" at bounding box center [982, 81] width 182 height 8
paste input "[URL][DOMAIN_NAME]"
type input "[URL][DOMAIN_NAME]"
click at [622, 47] on input "Brand Kit (Optional)" at bounding box center [976, 44] width 171 height 8
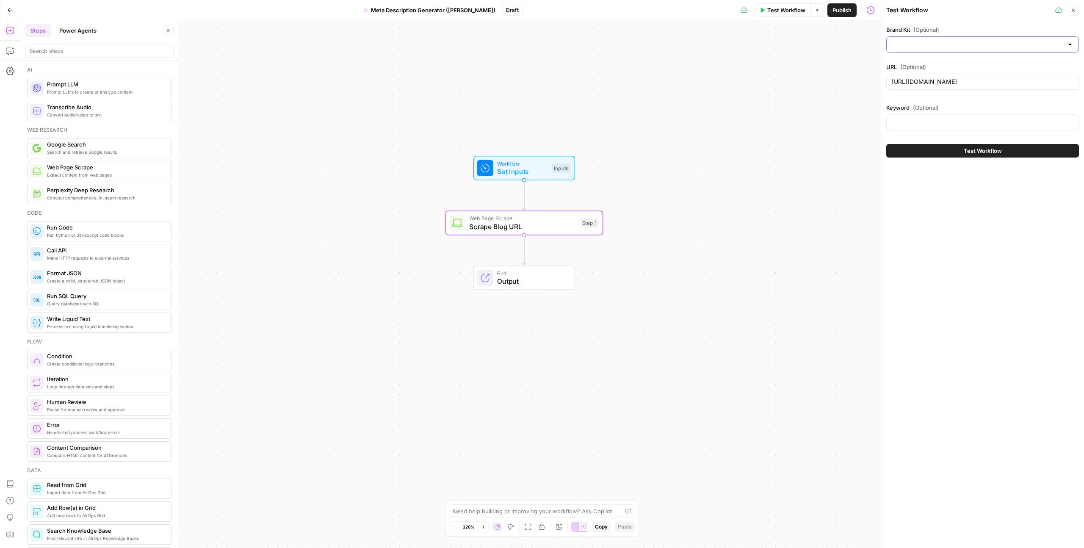
scroll to position [0, 0]
click at [622, 47] on input "Brand Kit (Optional)" at bounding box center [976, 44] width 171 height 8
click at [622, 26] on label "Brand Kit (Optional)" at bounding box center [982, 29] width 193 height 8
click at [622, 40] on input "Brand Kit (Optional)" at bounding box center [976, 44] width 171 height 8
click at [622, 175] on div "Brand Kit (Optional) URL (Optional) [URL][DOMAIN_NAME] Keyword (Optional) Test …" at bounding box center [982, 283] width 203 height 527
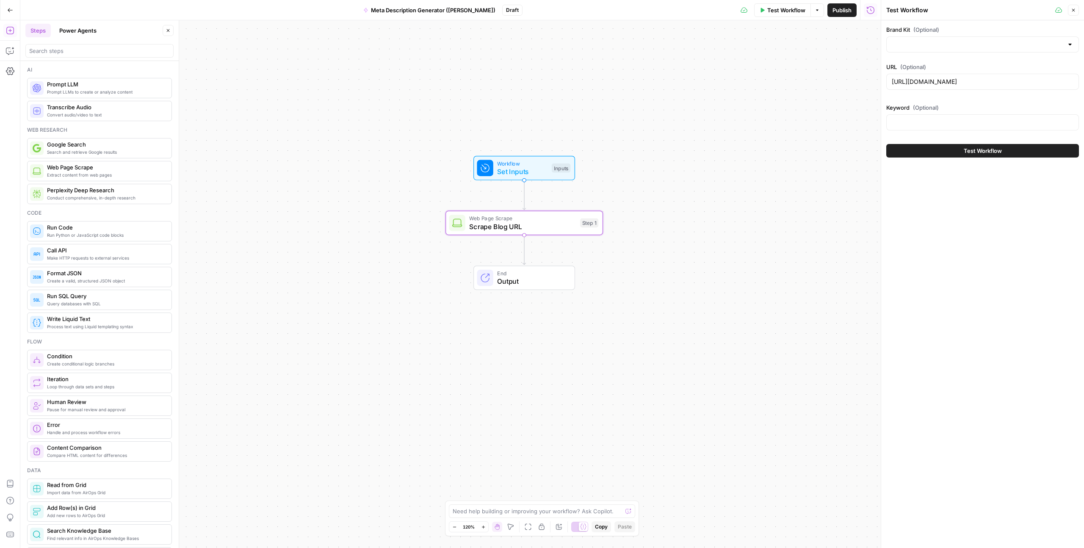
click at [622, 115] on div at bounding box center [982, 122] width 193 height 16
type input "AI search"
click at [622, 43] on input "Brand Kit (Optional)" at bounding box center [976, 44] width 171 height 8
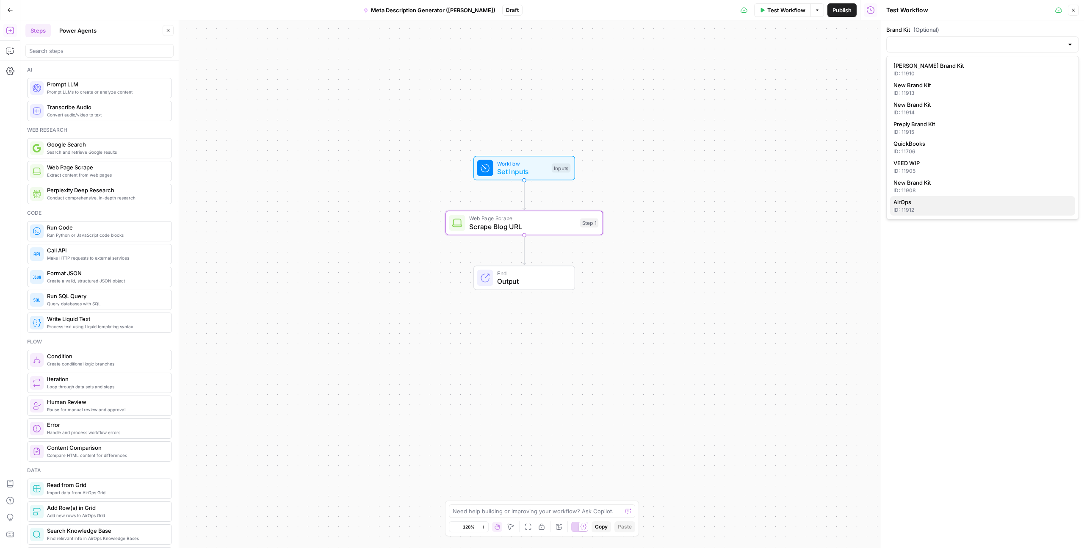
click at [622, 204] on span "AirOps" at bounding box center [980, 202] width 175 height 8
type input "AirOps"
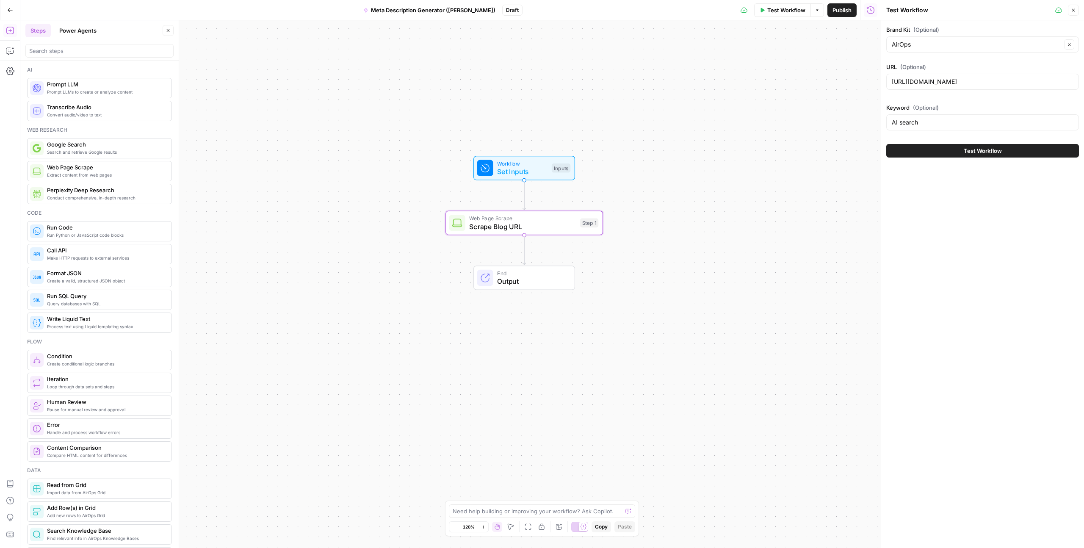
click at [622, 144] on button "Test Workflow" at bounding box center [982, 151] width 193 height 14
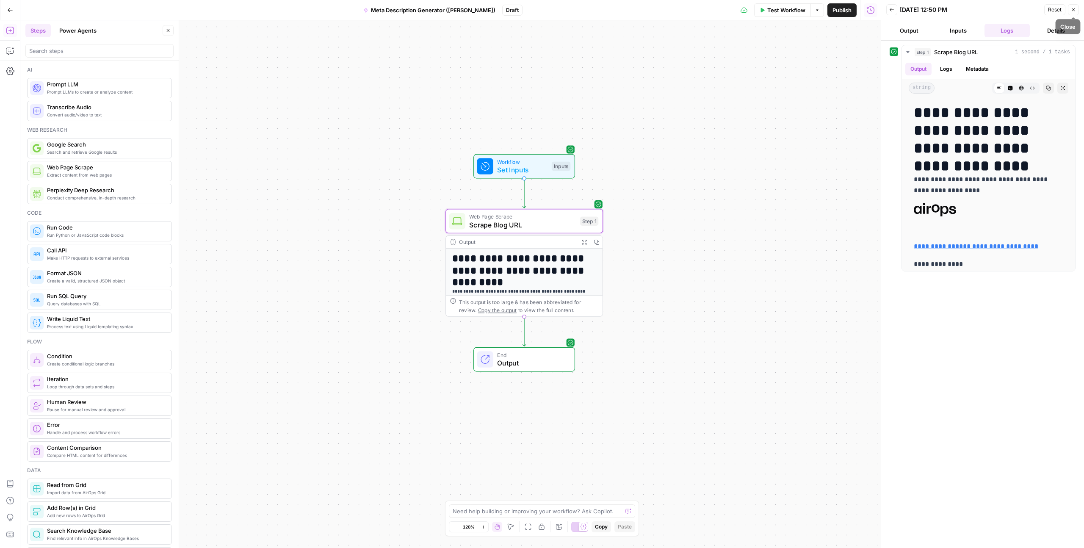
click at [622, 11] on icon "button" at bounding box center [1072, 9] width 5 height 5
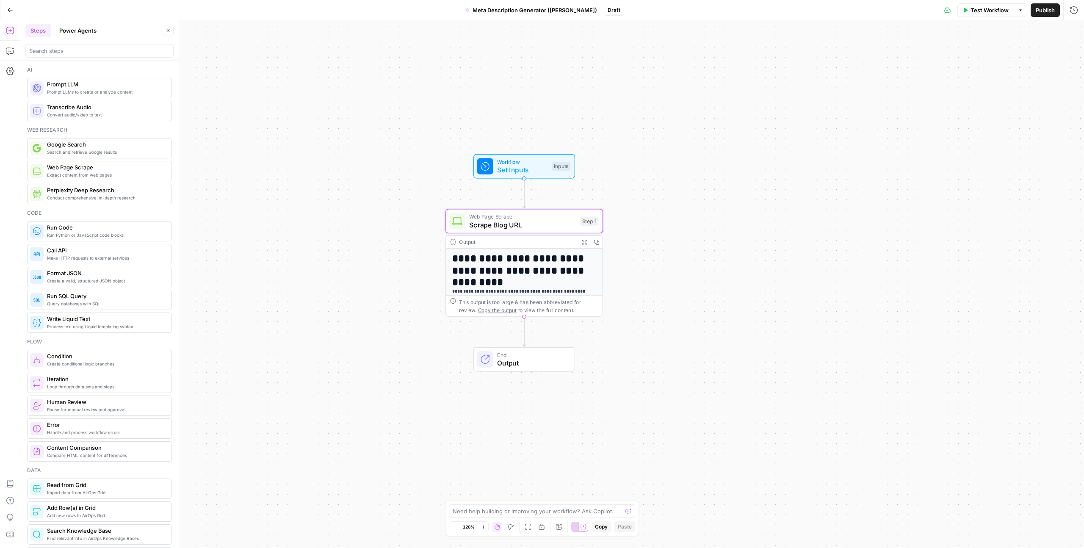
click at [531, 276] on h1 "**********" at bounding box center [520, 265] width 137 height 24
click at [574, 223] on span "Scrape Blog URL" at bounding box center [522, 225] width 107 height 10
click at [622, 85] on div "**********" at bounding box center [551, 283] width 1063 height 527
click at [622, 28] on span "E" at bounding box center [1071, 28] width 7 height 8
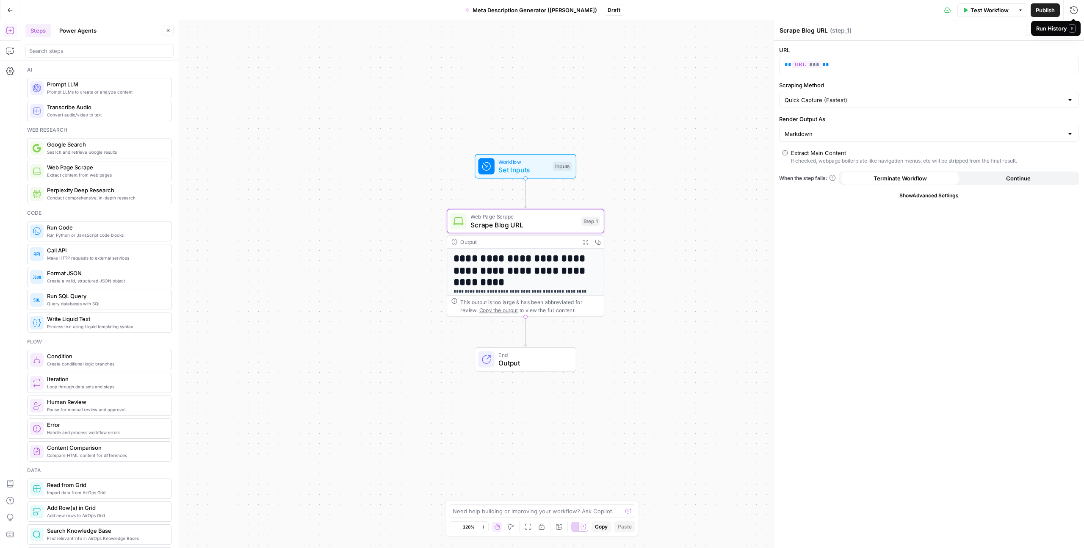
click at [622, 36] on div "Test Actions Close" at bounding box center [1052, 30] width 53 height 11
click at [622, 33] on button "Close" at bounding box center [1072, 30] width 11 height 11
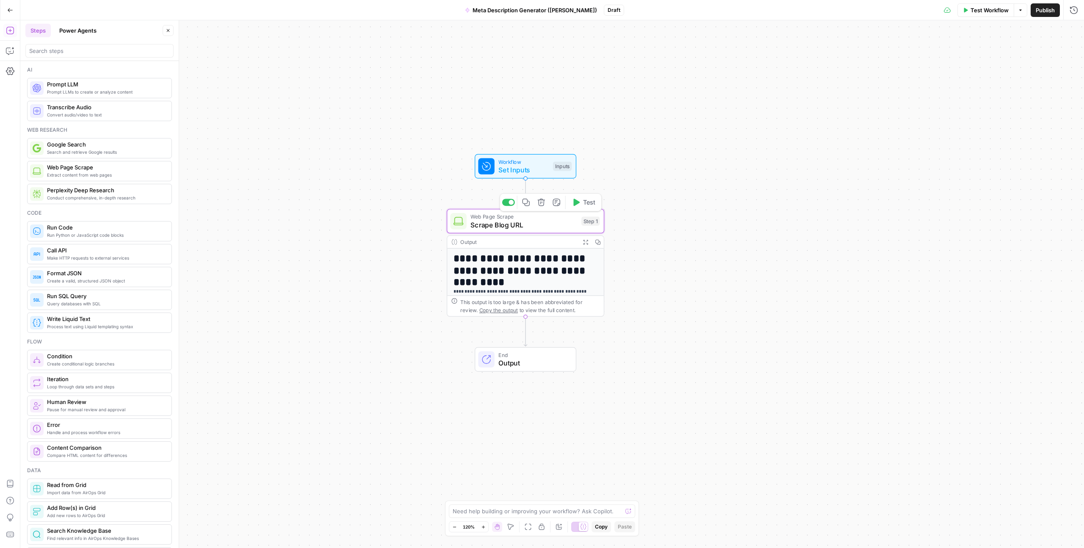
click at [595, 226] on div "Web Page Scrape Scrape Blog URL Step 1 Copy step Delete step Add Note Test" at bounding box center [524, 220] width 149 height 17
click at [622, 179] on button "Continue" at bounding box center [1018, 178] width 118 height 14
click at [622, 179] on span "Terminate Workflow" at bounding box center [899, 178] width 53 height 8
click at [622, 29] on icon "button" at bounding box center [1059, 30] width 5 height 5
click at [622, 27] on div "Scrape Blog URL Scrape Blog URL ( step_1 )" at bounding box center [901, 30] width 244 height 9
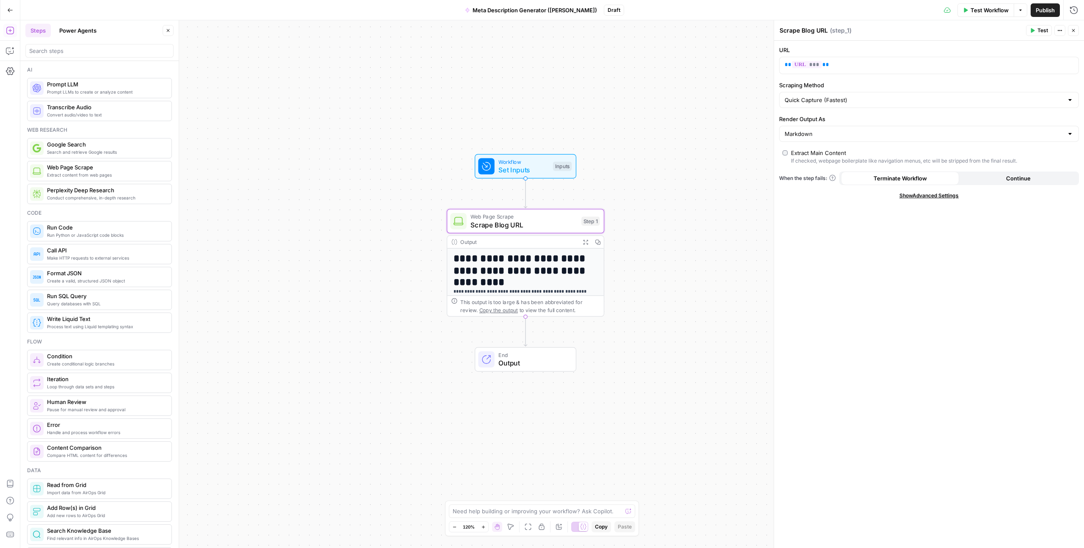
click at [622, 31] on icon "button" at bounding box center [1073, 30] width 3 height 3
click at [622, 11] on icon "button" at bounding box center [1019, 10] width 5 height 5
click at [622, 13] on div "Test Workflow Options Publish Run History" at bounding box center [854, 10] width 460 height 20
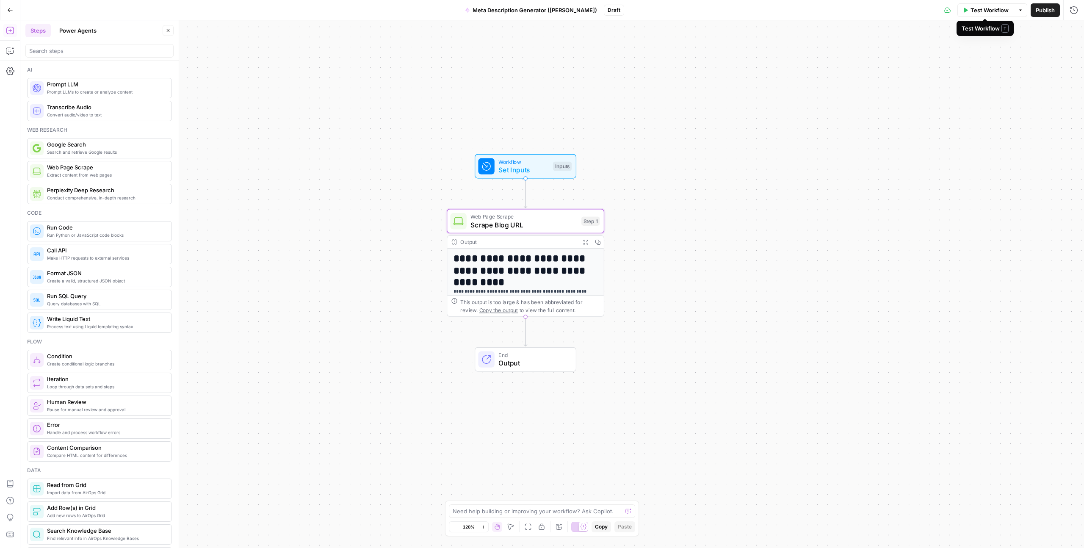
click at [622, 13] on span "Test Workflow" at bounding box center [989, 10] width 38 height 8
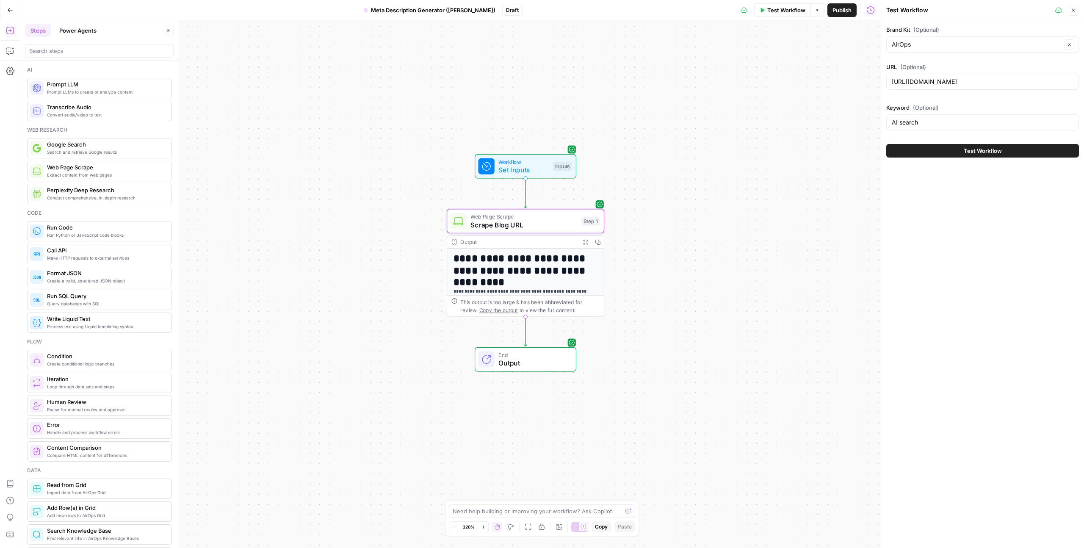
click at [622, 153] on button "Test Workflow" at bounding box center [982, 151] width 193 height 14
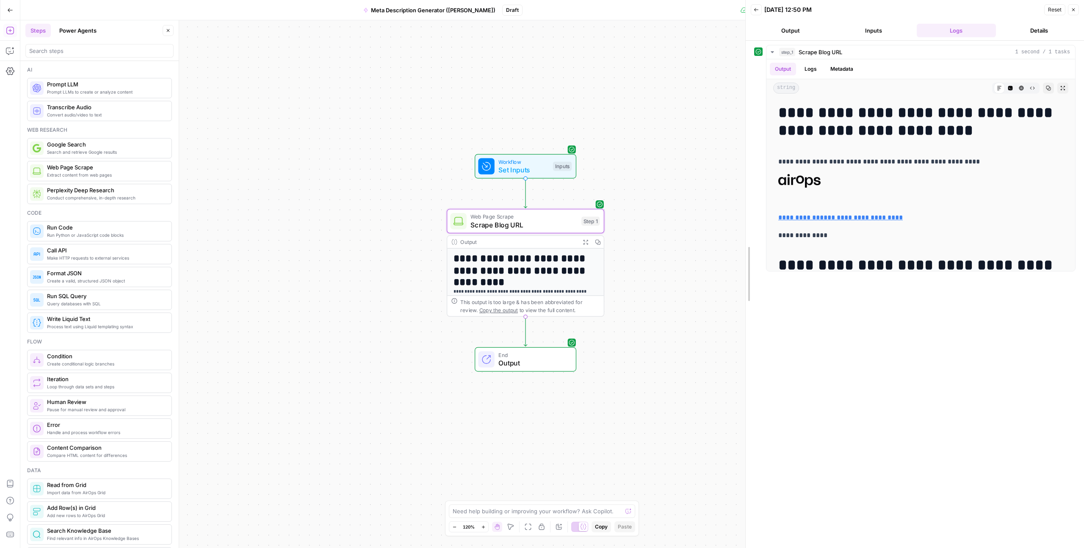
drag, startPoint x: 878, startPoint y: 149, endPoint x: 714, endPoint y: 167, distance: 164.8
click at [622, 167] on body "**********" at bounding box center [542, 274] width 1084 height 548
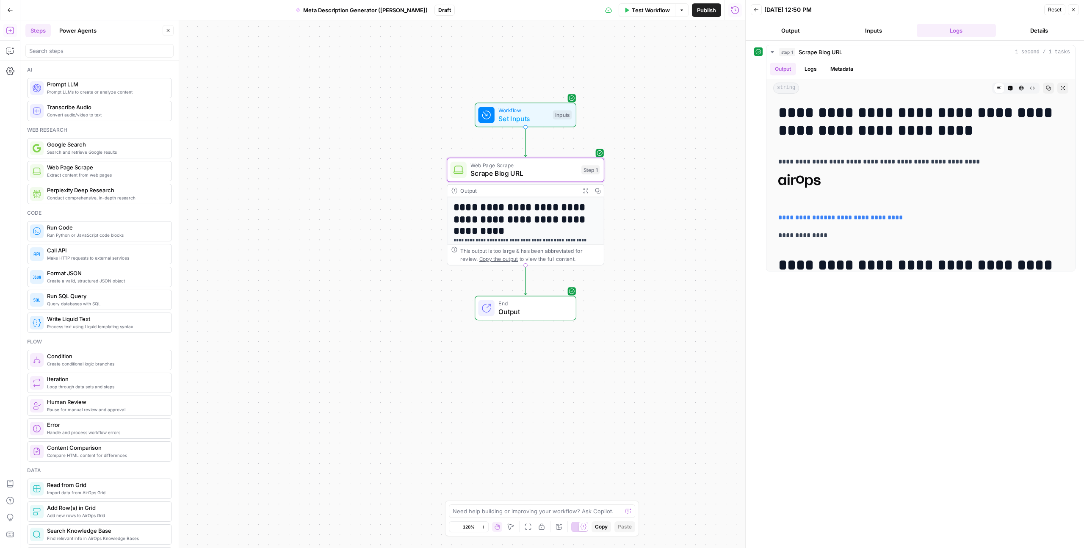
click at [622, 301] on div "**********" at bounding box center [382, 283] width 725 height 527
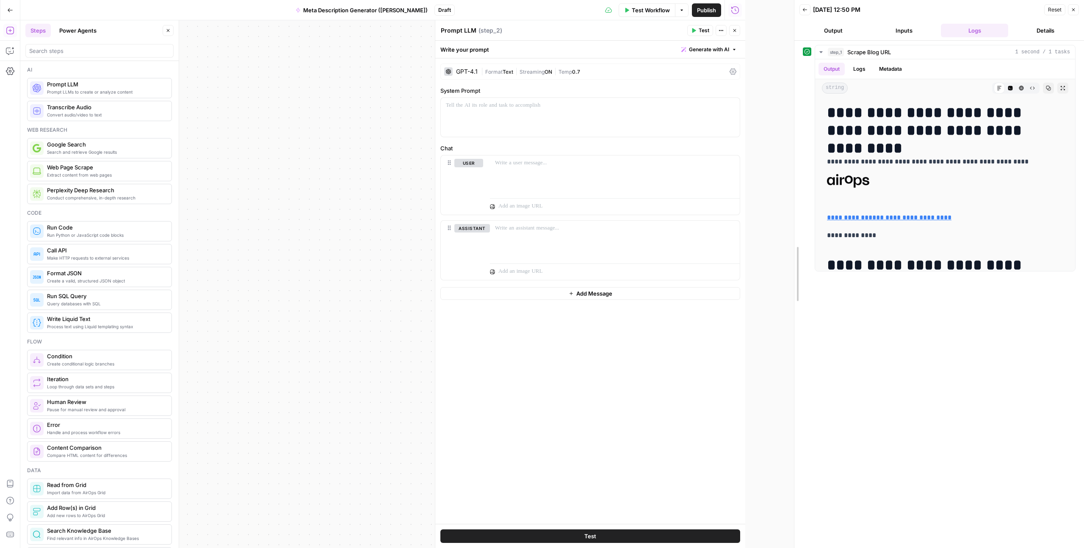
drag, startPoint x: 743, startPoint y: 114, endPoint x: 791, endPoint y: 116, distance: 48.7
click at [622, 116] on div at bounding box center [794, 274] width 8 height 548
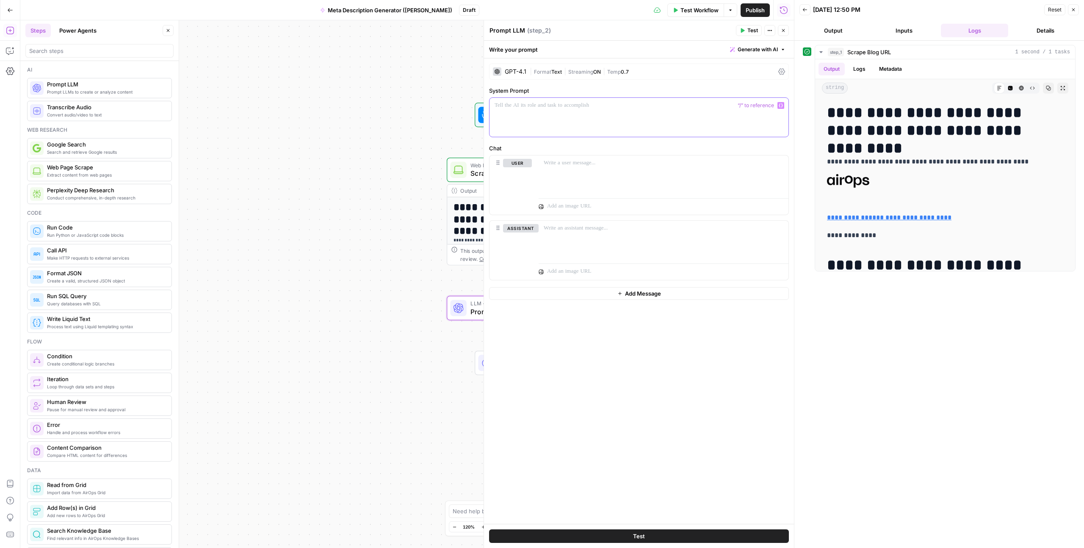
click at [622, 102] on p at bounding box center [638, 105] width 289 height 8
click at [536, 73] on span "Format" at bounding box center [542, 72] width 17 height 6
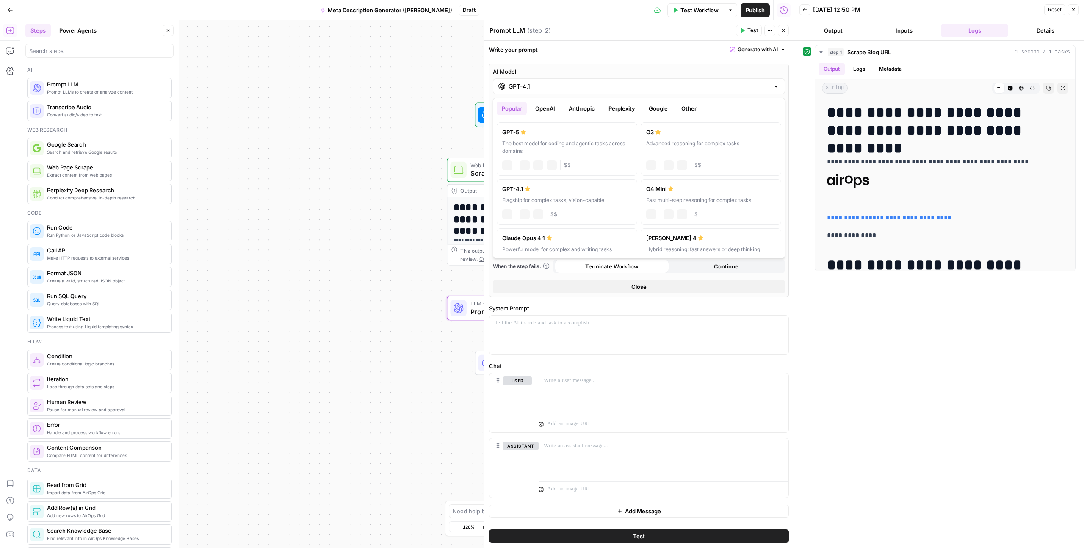
click at [554, 91] on div "GPT-4.1" at bounding box center [639, 86] width 292 height 16
click at [547, 147] on div "The best model for coding and agentic tasks across domains" at bounding box center [567, 147] width 130 height 15
type input "GPT-5"
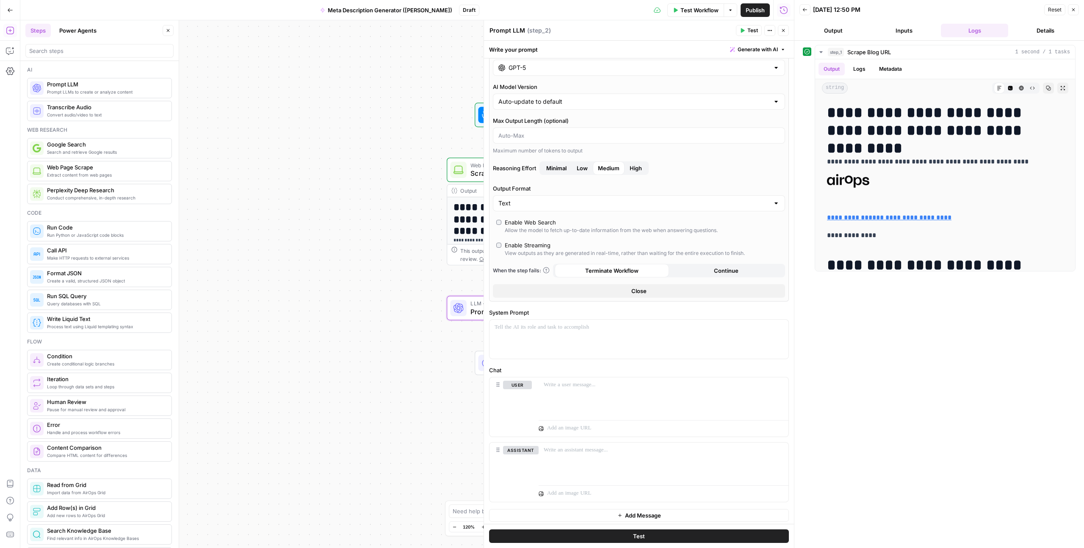
scroll to position [22, 0]
click at [601, 286] on button "Close" at bounding box center [639, 288] width 292 height 14
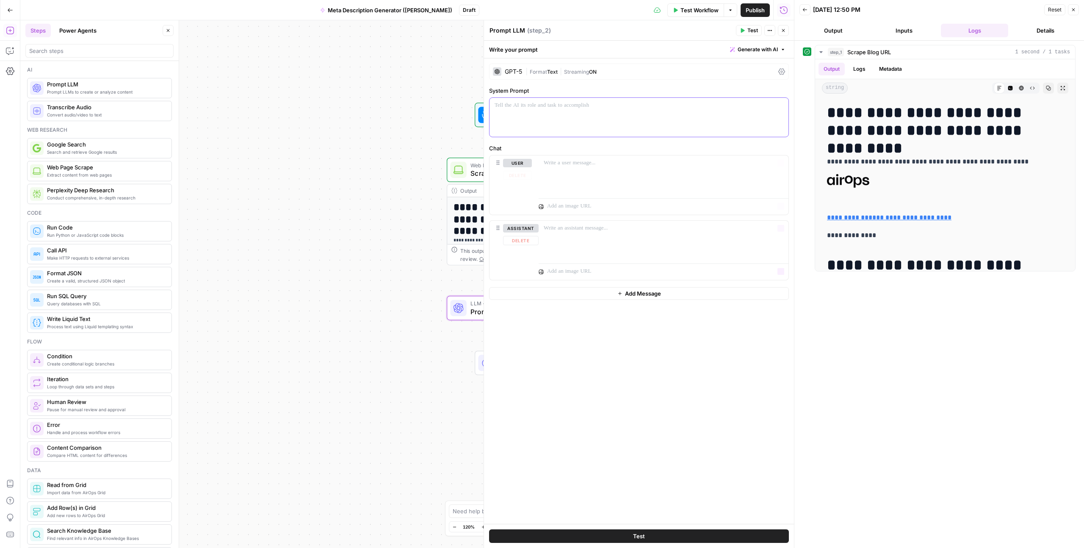
click at [540, 109] on p at bounding box center [638, 105] width 289 height 8
click at [582, 157] on div at bounding box center [663, 174] width 250 height 39
click at [622, 163] on icon "button" at bounding box center [780, 163] width 4 height 4
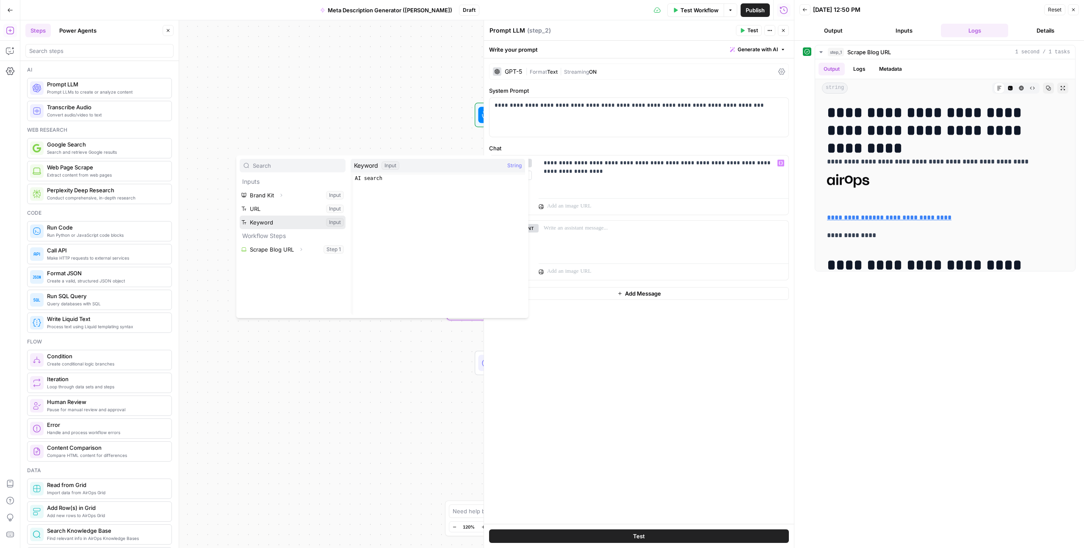
click at [309, 221] on button "Select variable Keyword" at bounding box center [293, 222] width 106 height 14
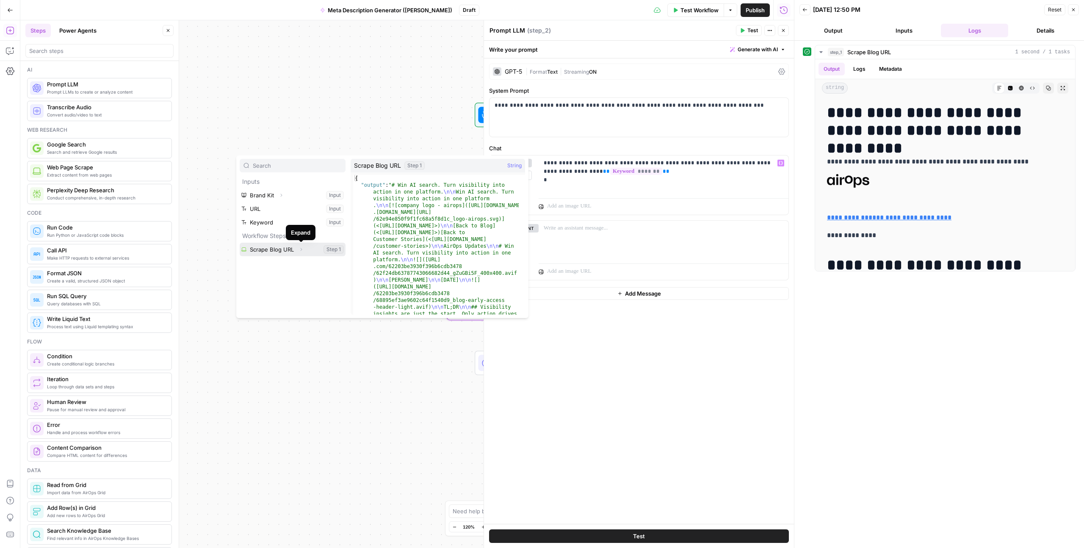
click at [295, 252] on button "Expand" at bounding box center [300, 249] width 11 height 11
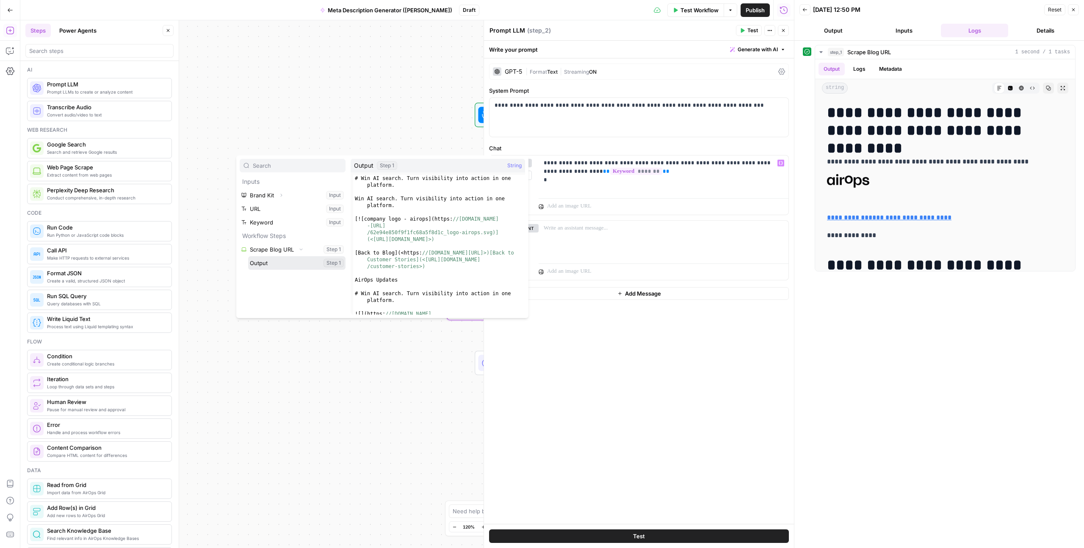
click at [292, 261] on button "Select variable Output" at bounding box center [296, 263] width 97 height 14
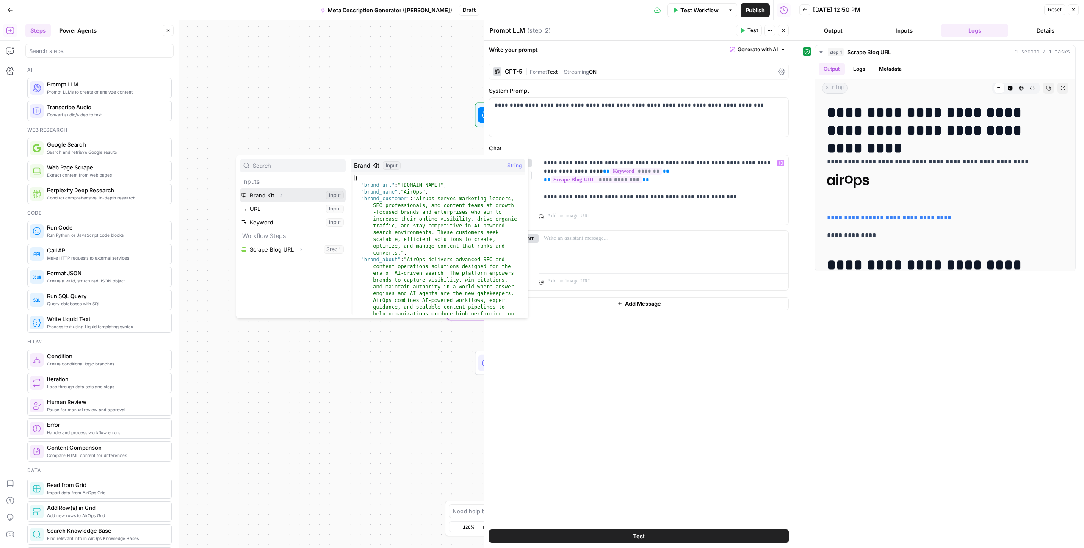
click at [282, 195] on icon "button" at bounding box center [280, 195] width 5 height 5
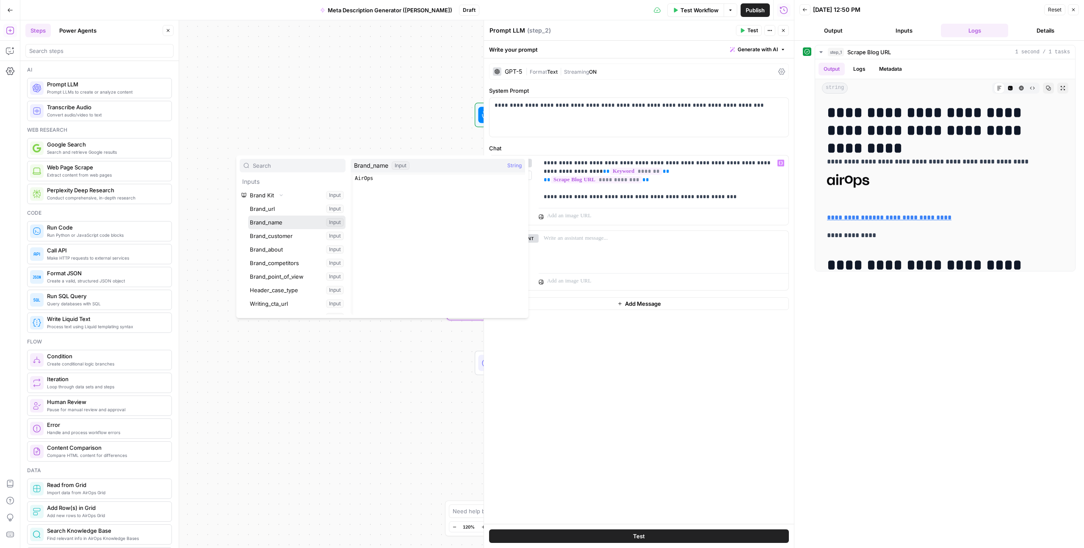
click at [278, 222] on button "Select variable Brand_name" at bounding box center [296, 222] width 97 height 14
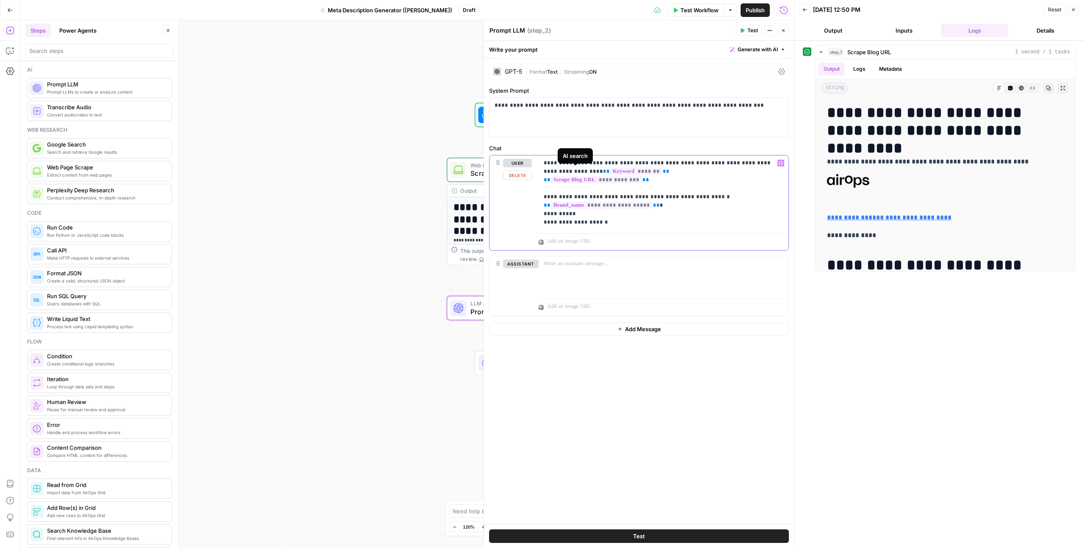
click at [620, 172] on p "**********" at bounding box center [663, 193] width 240 height 68
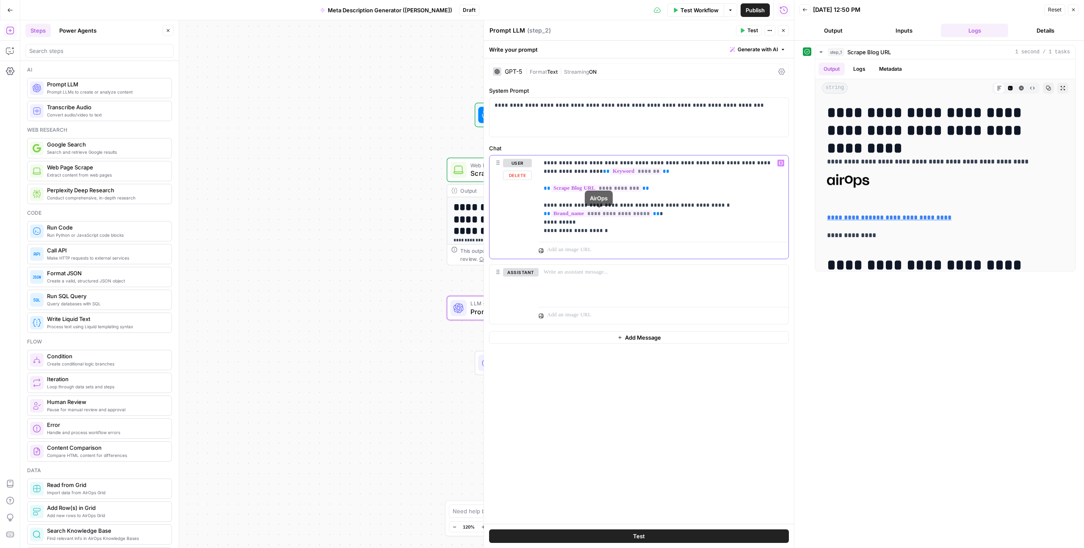
click at [595, 222] on p "**********" at bounding box center [663, 197] width 240 height 76
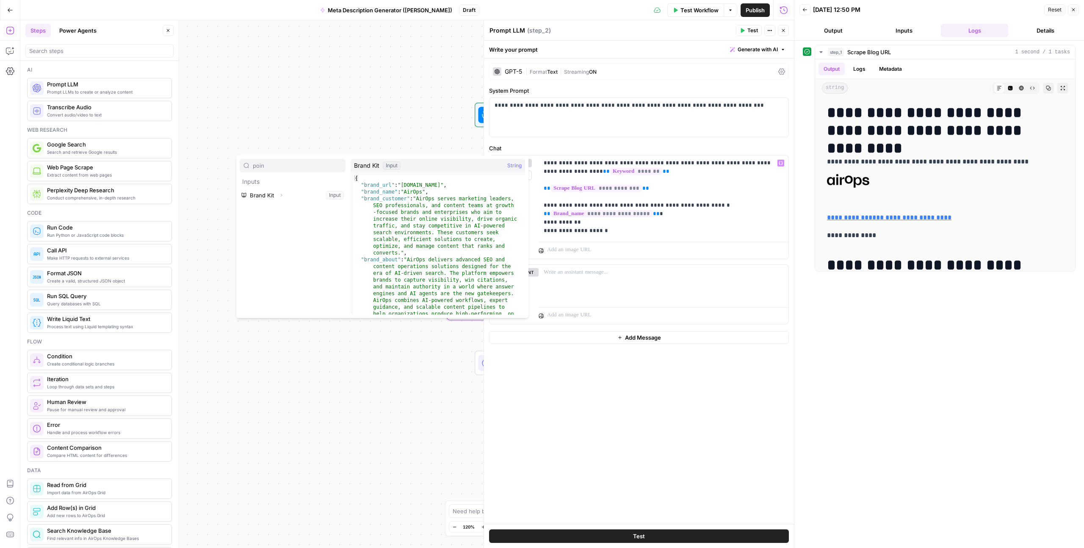
type input "poin"
click at [277, 198] on button "Expand" at bounding box center [281, 195] width 11 height 11
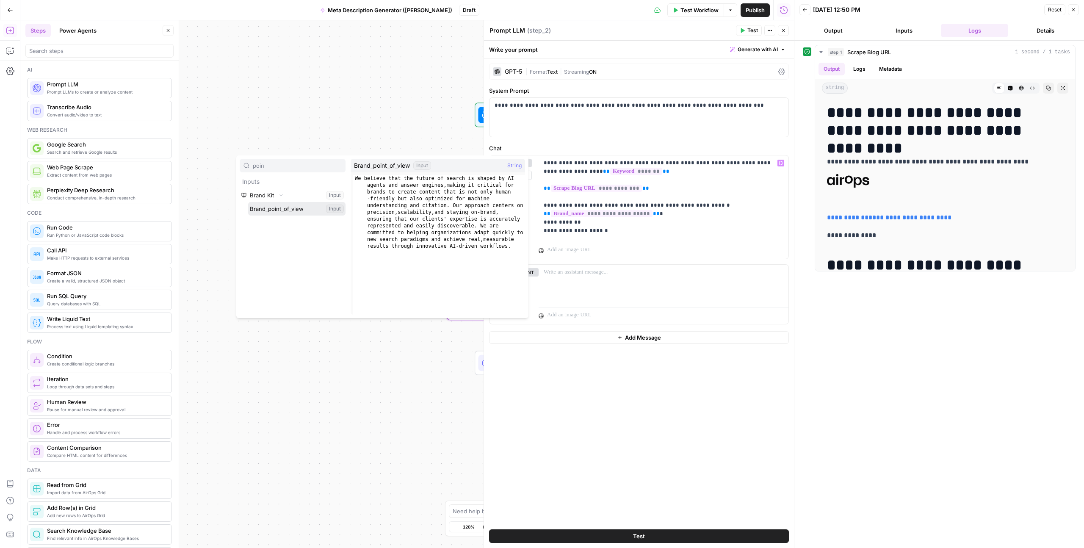
click at [286, 207] on button "Select variable Brand_point_of_view" at bounding box center [296, 209] width 97 height 14
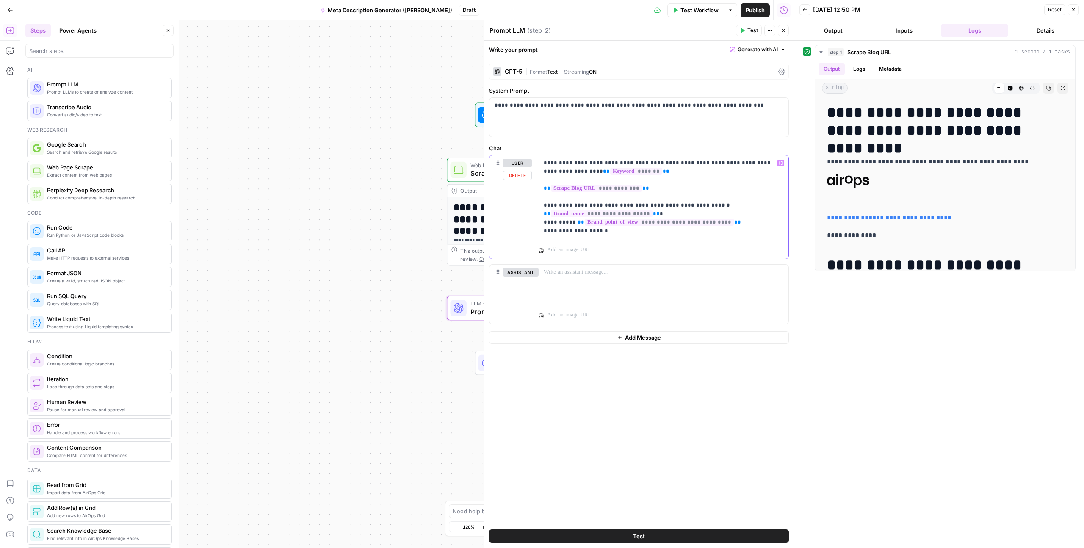
click at [622, 233] on p "**********" at bounding box center [663, 197] width 240 height 76
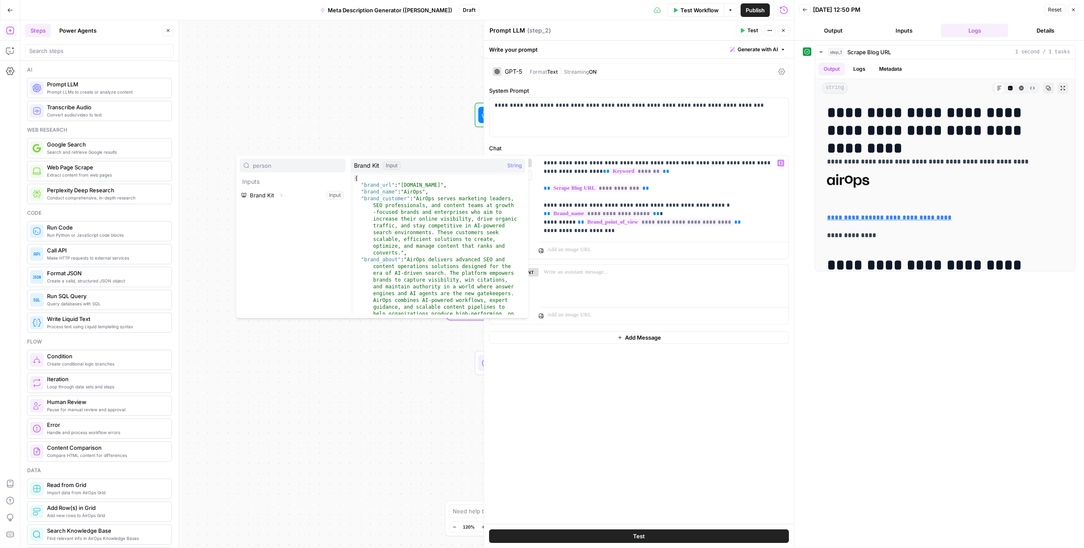
type input "person"
click at [261, 191] on button "Select variable Brand Kit" at bounding box center [293, 195] width 106 height 14
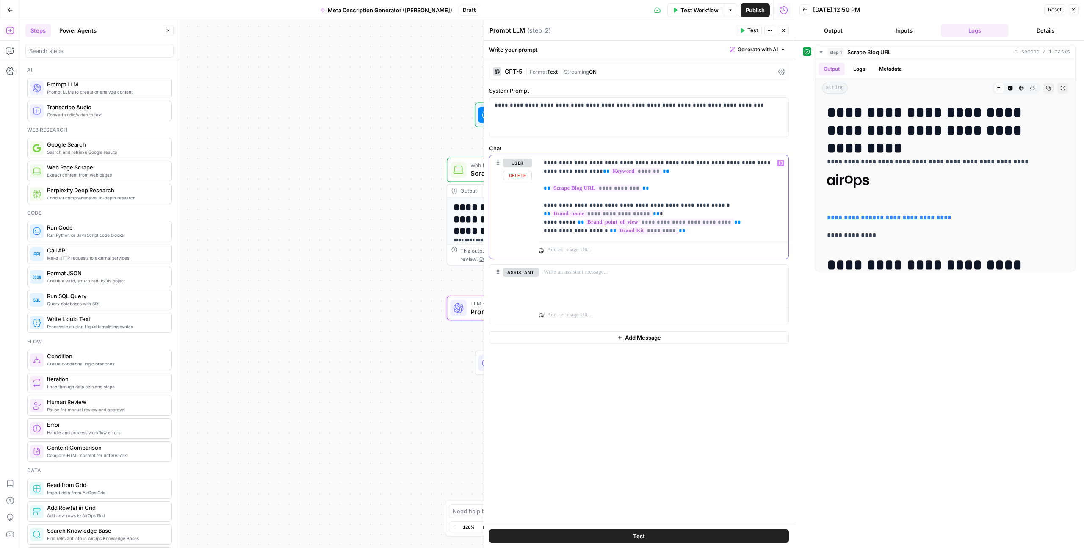
click at [622, 233] on p "**********" at bounding box center [663, 197] width 240 height 76
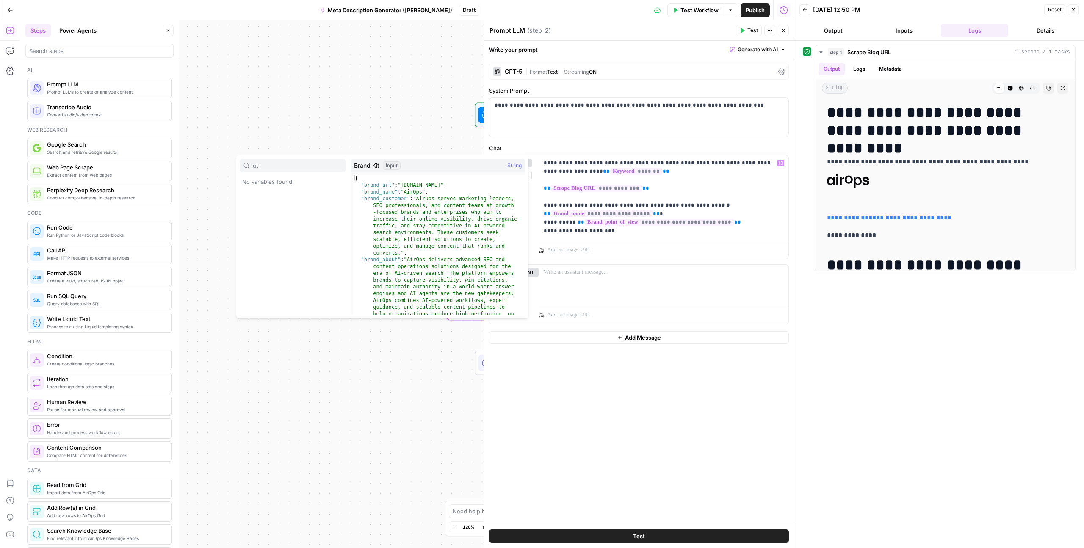
type input "u"
type input "a"
click at [278, 194] on icon "button" at bounding box center [280, 195] width 5 height 5
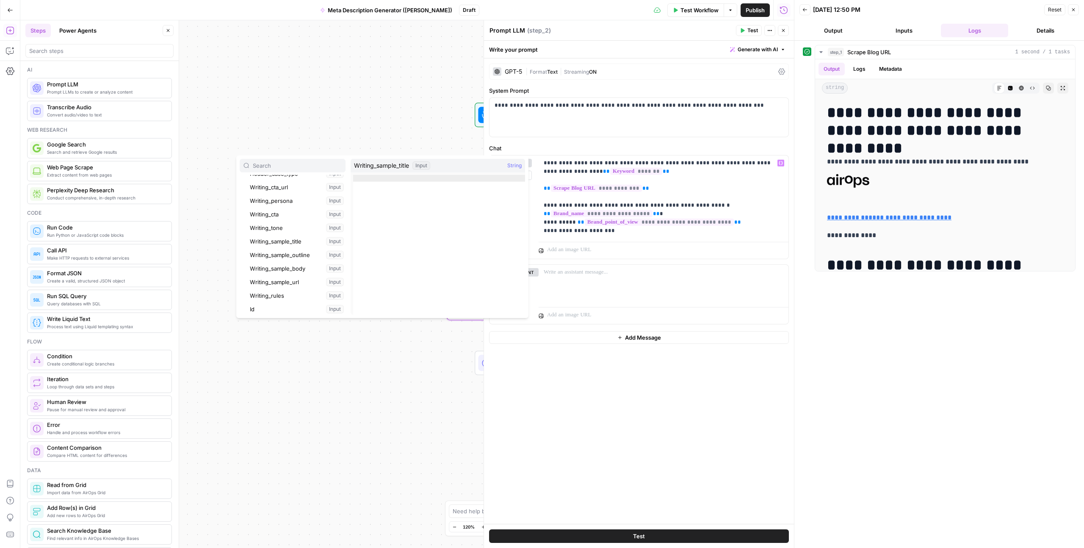
scroll to position [127, 0]
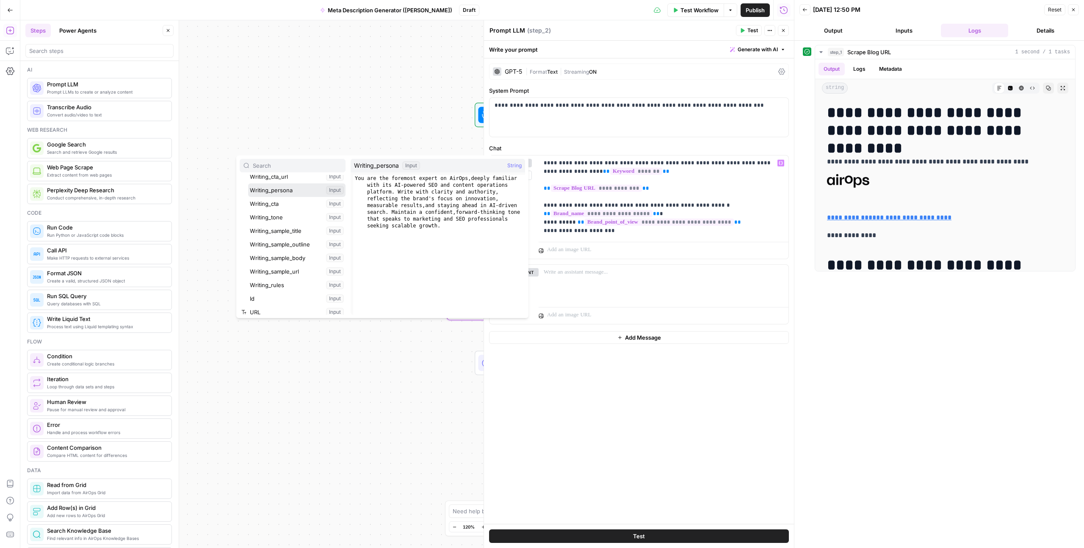
click at [276, 191] on button "Select variable Writing_persona" at bounding box center [296, 190] width 97 height 14
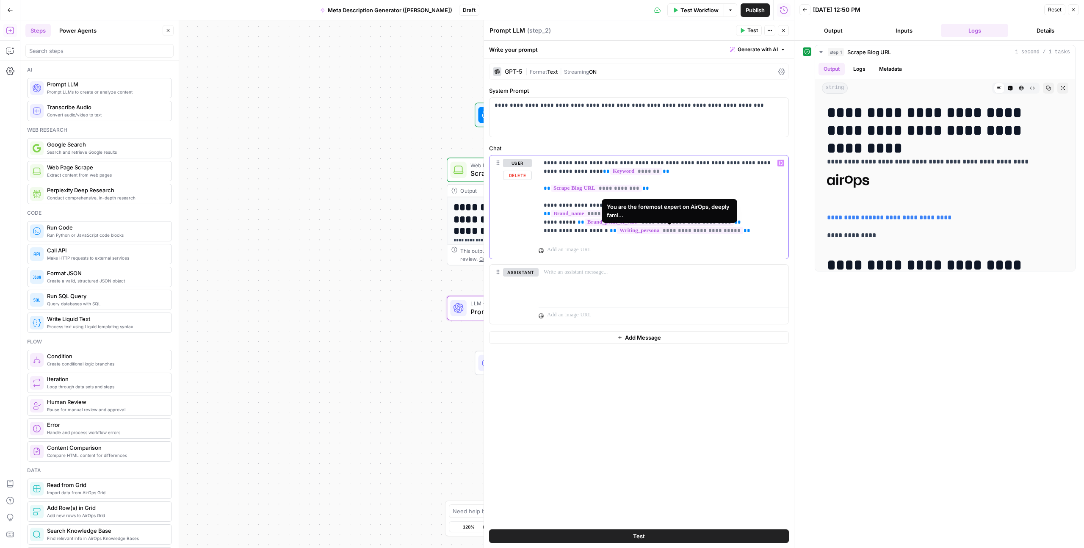
click at [622, 232] on span "**********" at bounding box center [680, 230] width 126 height 7
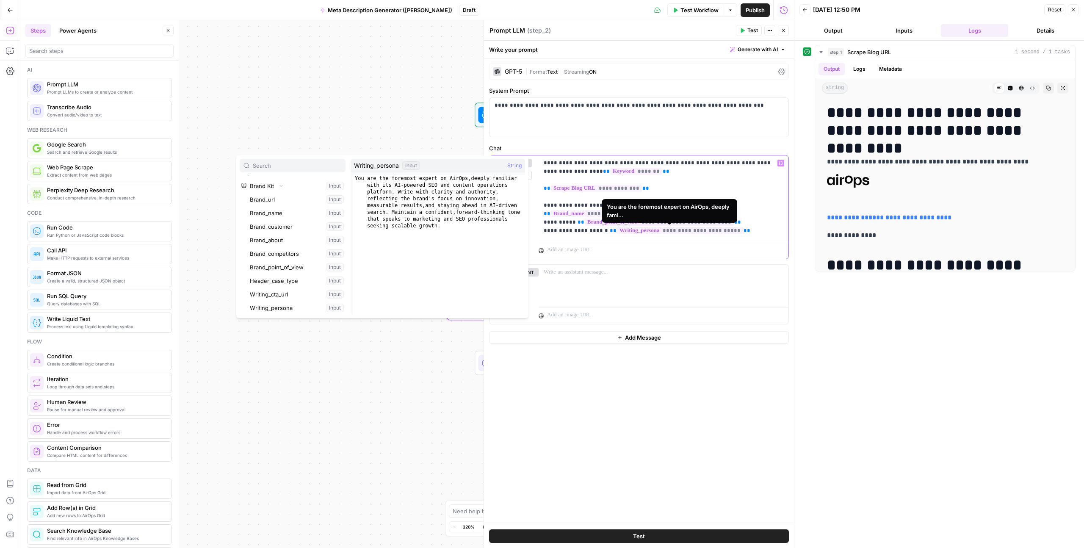
click at [622, 232] on p "**********" at bounding box center [663, 197] width 240 height 76
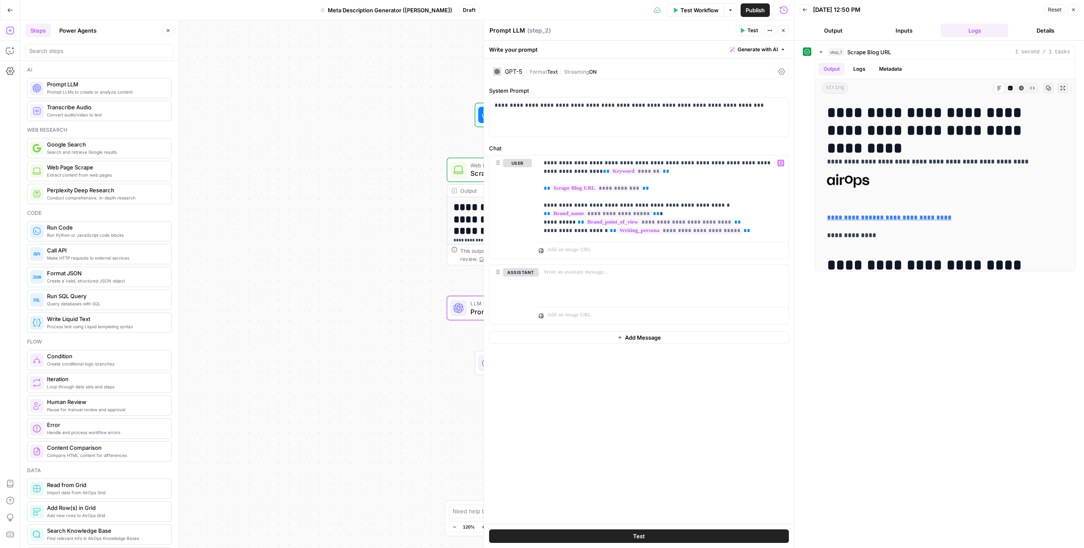
click at [622, 301] on button "Test" at bounding box center [639, 536] width 300 height 14
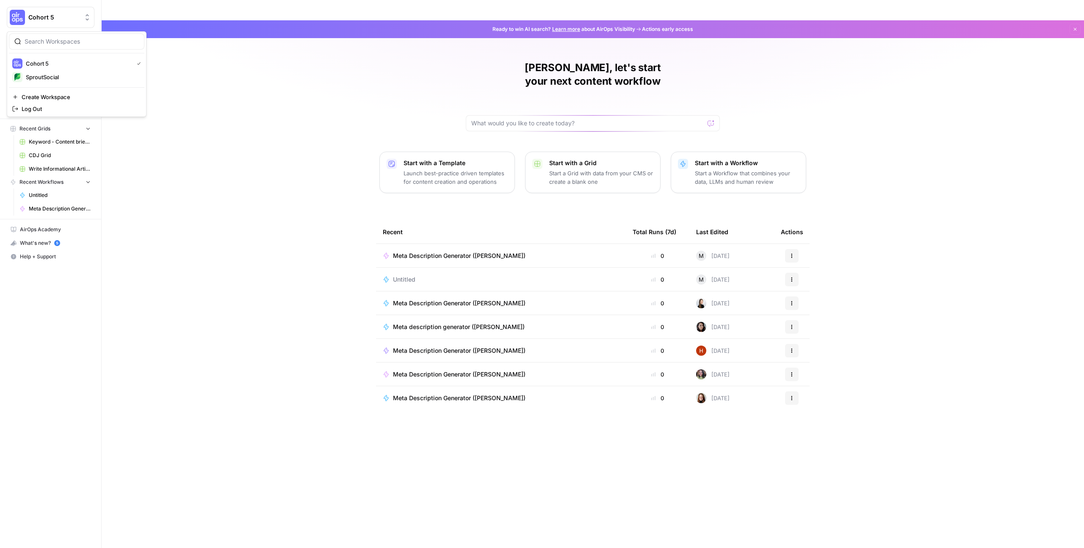
click at [41, 19] on span "Cohort 5" at bounding box center [53, 17] width 51 height 8
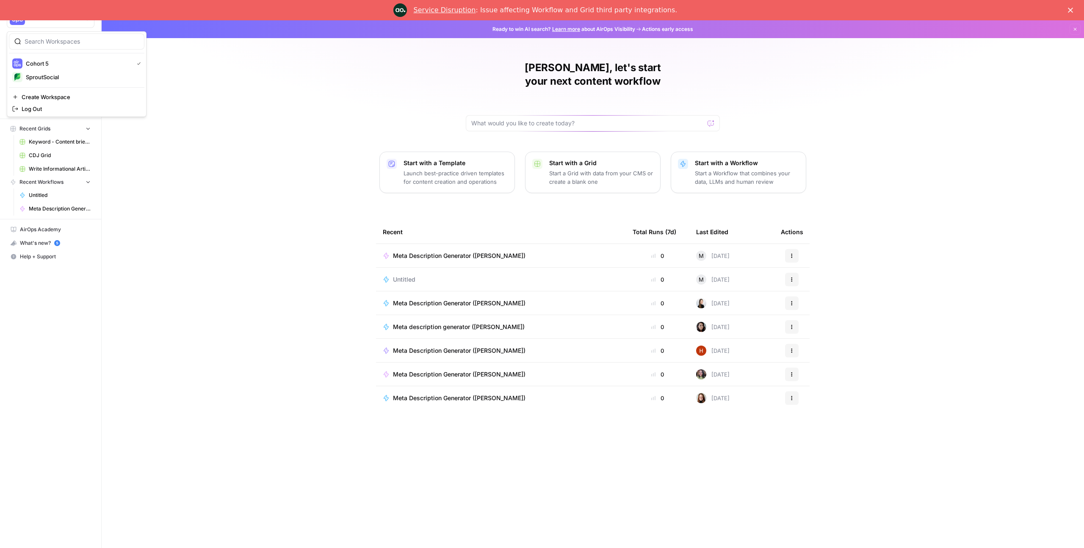
click at [281, 107] on div "Mary, let's start your next content workflow Start with a Template Launch best-…" at bounding box center [593, 283] width 982 height 527
click at [60, 76] on link "Your Data" at bounding box center [51, 81] width 88 height 14
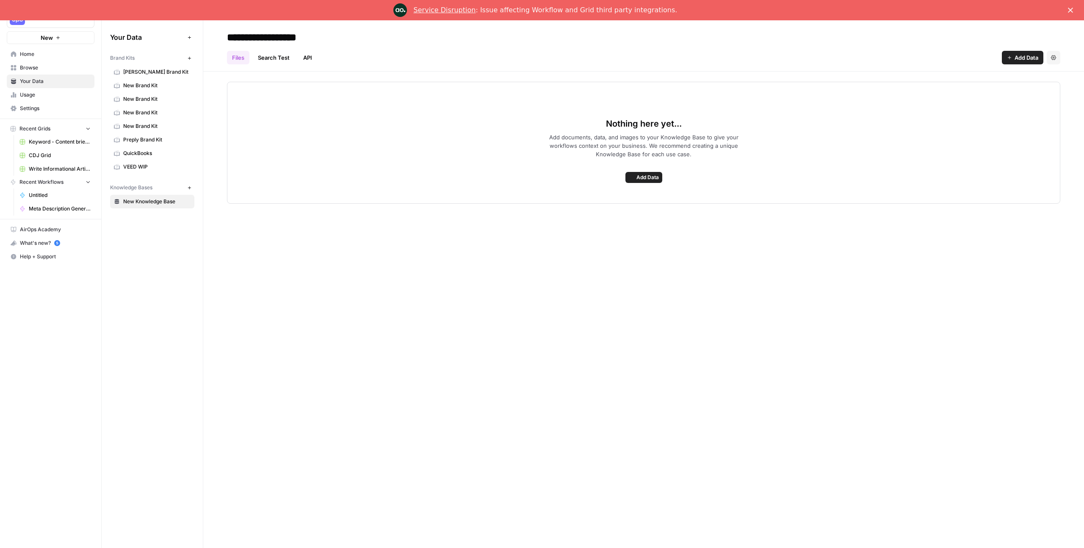
click at [142, 74] on span "[PERSON_NAME] Brand Kit" at bounding box center [156, 72] width 67 height 8
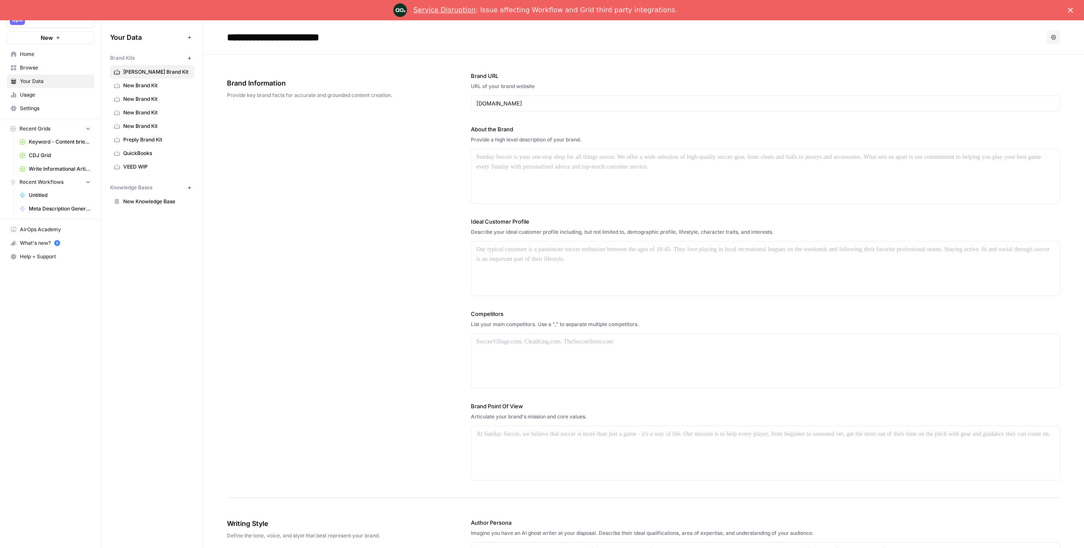
click at [146, 85] on span "New Brand Kit" at bounding box center [156, 86] width 67 height 8
click at [142, 96] on span "New Brand Kit" at bounding box center [156, 99] width 67 height 8
click at [139, 106] on link "New Brand Kit" at bounding box center [152, 113] width 84 height 14
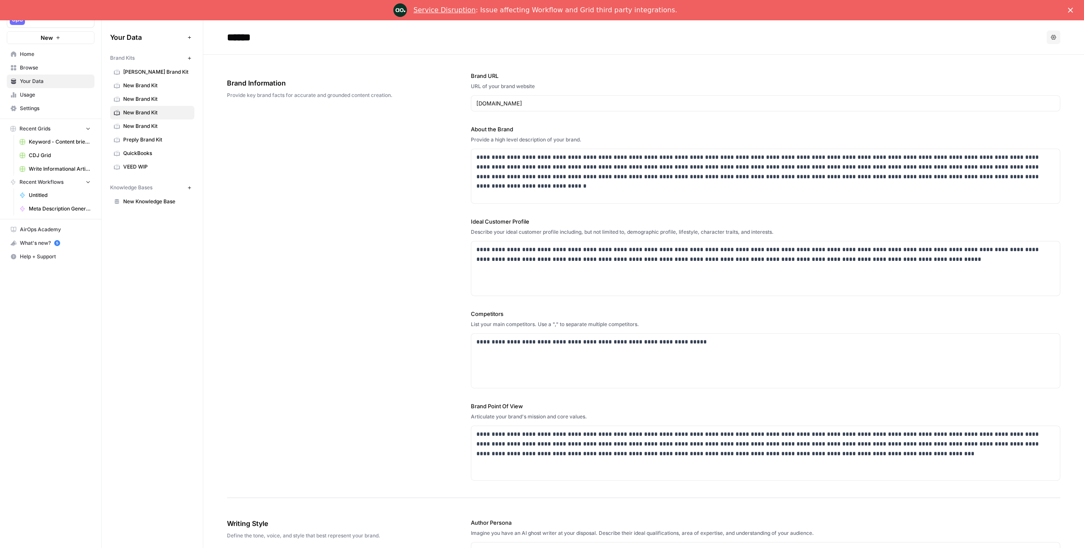
click at [142, 125] on span "New Brand Kit" at bounding box center [156, 126] width 67 height 8
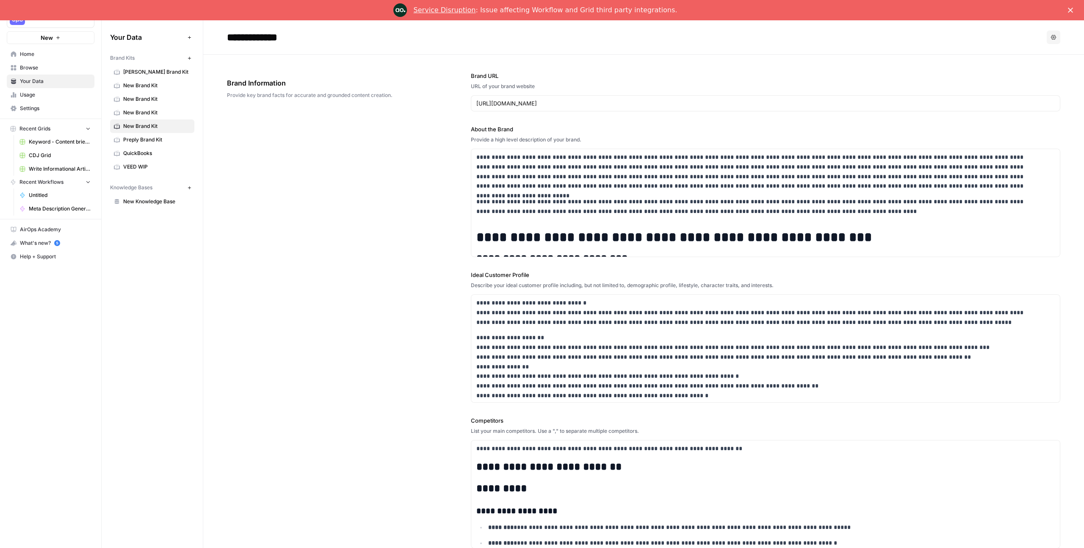
click at [137, 141] on span "Preply Brand Kit" at bounding box center [156, 140] width 67 height 8
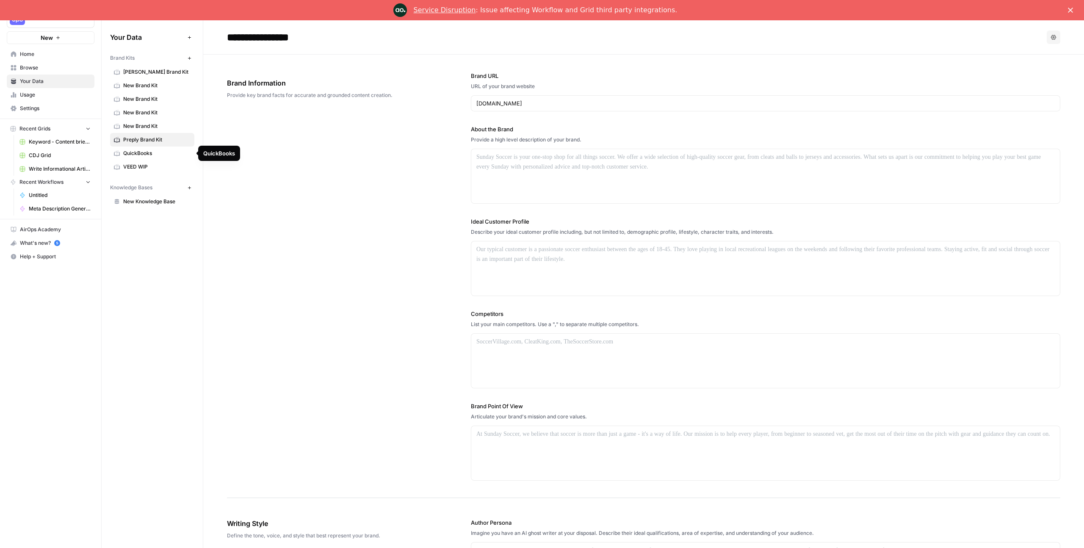
click at [133, 83] on span "New Brand Kit" at bounding box center [156, 86] width 67 height 8
click at [130, 155] on span "QuickBooks" at bounding box center [156, 153] width 67 height 8
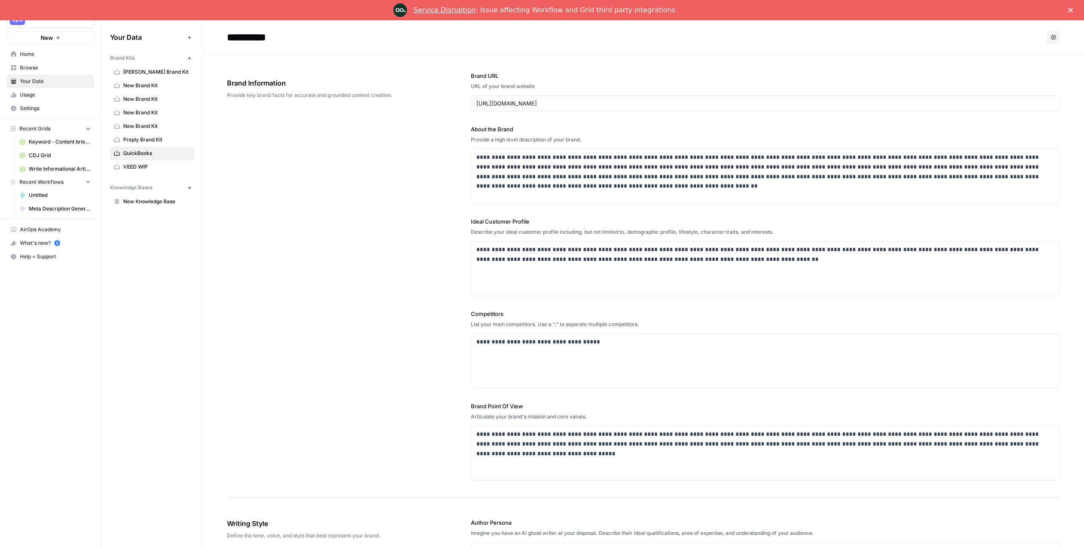
click at [130, 168] on span "VEED WIP" at bounding box center [156, 167] width 67 height 8
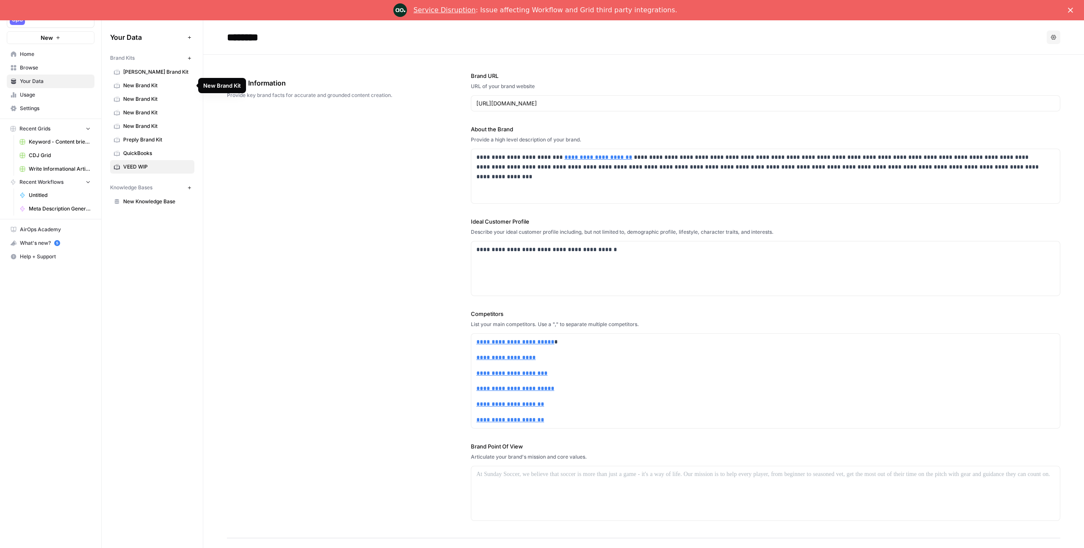
click at [136, 74] on span "[PERSON_NAME] Brand Kit" at bounding box center [156, 72] width 67 height 8
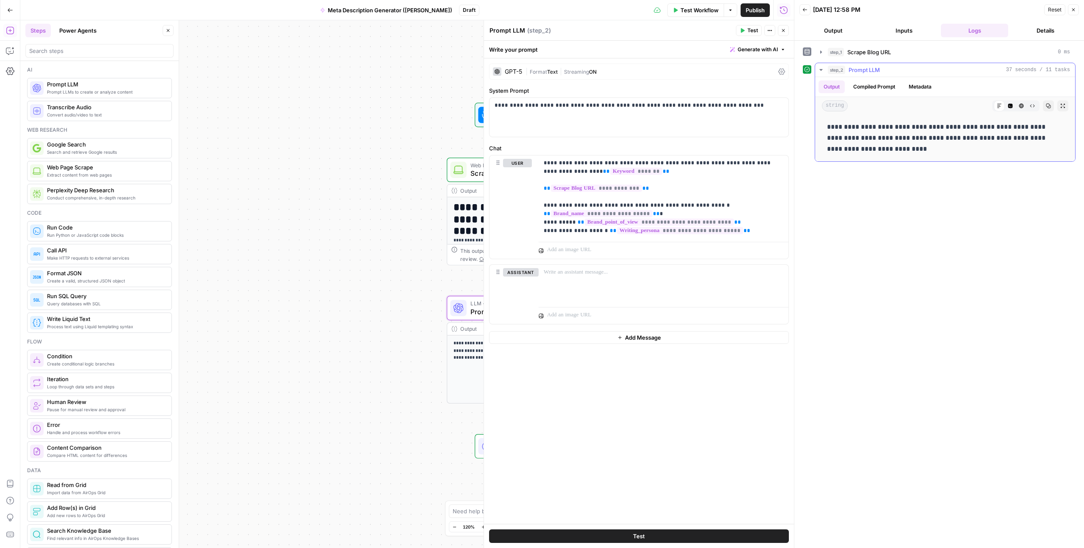
click at [874, 83] on button "Compiled Prompt" at bounding box center [874, 86] width 52 height 13
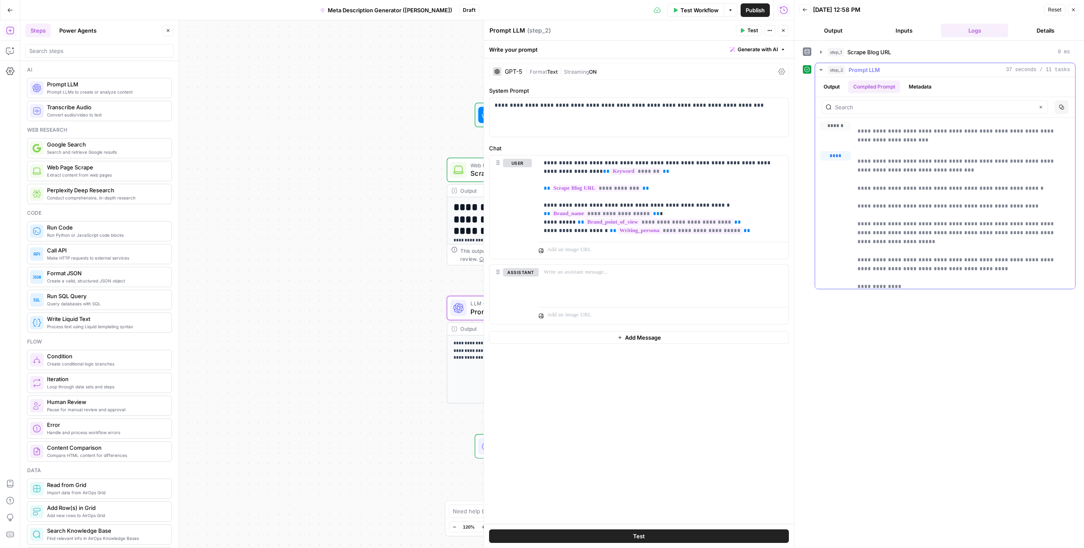
scroll to position [6, 0]
click at [839, 83] on button "Output" at bounding box center [831, 86] width 26 height 13
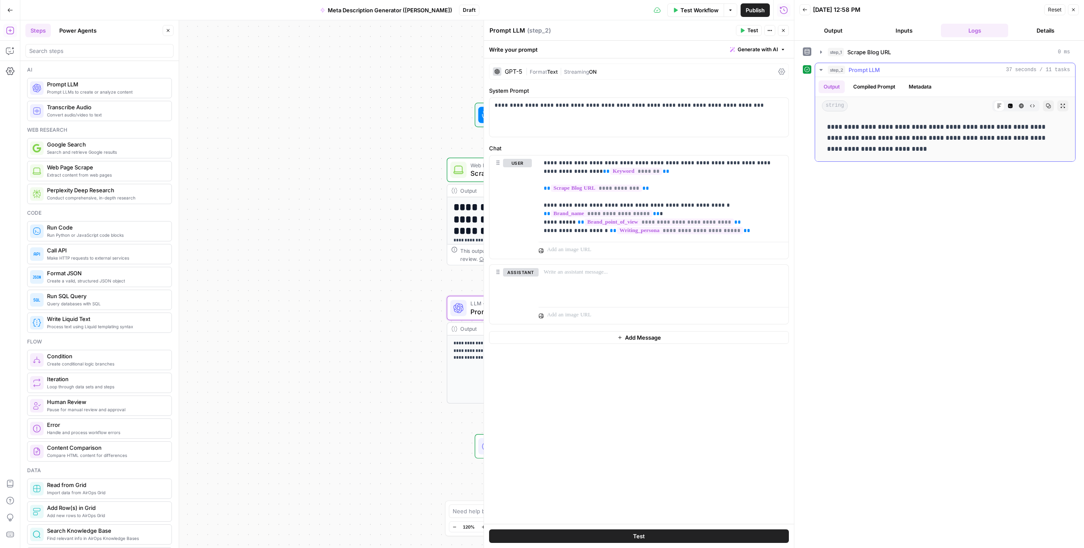
scroll to position [0, 0]
click at [877, 83] on button "Compiled Prompt" at bounding box center [874, 86] width 52 height 13
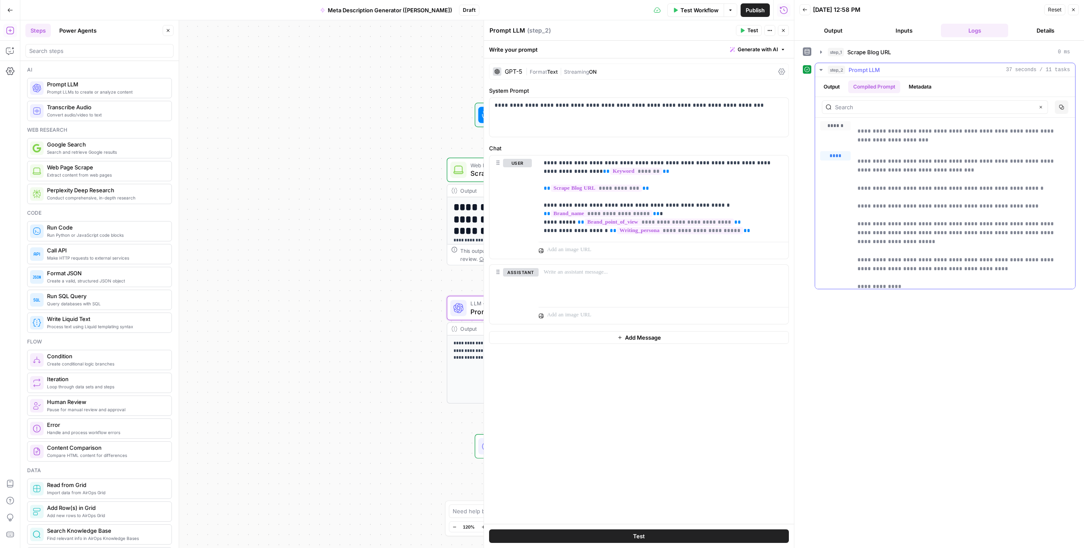
click at [844, 86] on button "Output" at bounding box center [831, 86] width 26 height 13
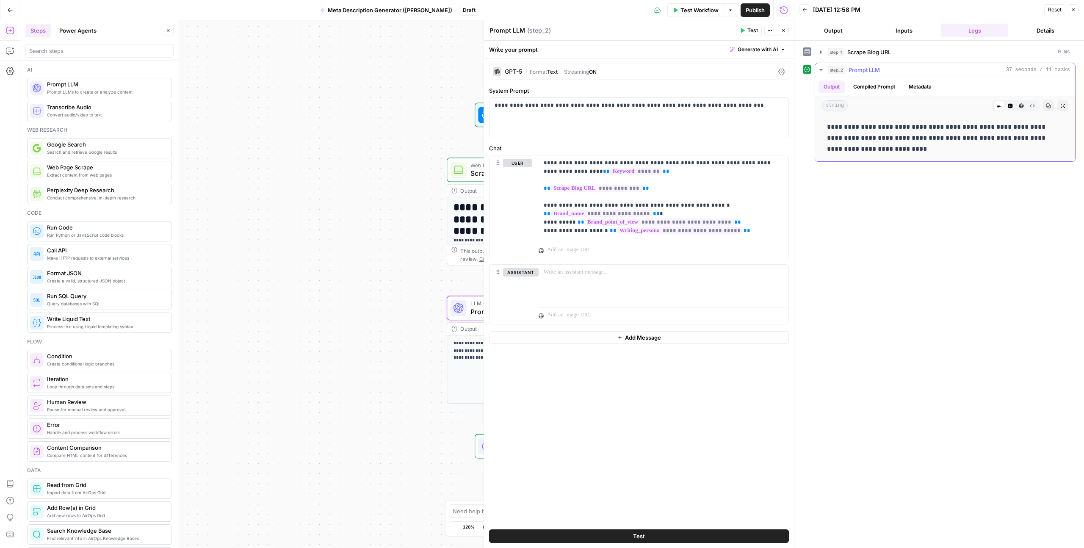
click at [862, 86] on button "Compiled Prompt" at bounding box center [874, 86] width 52 height 13
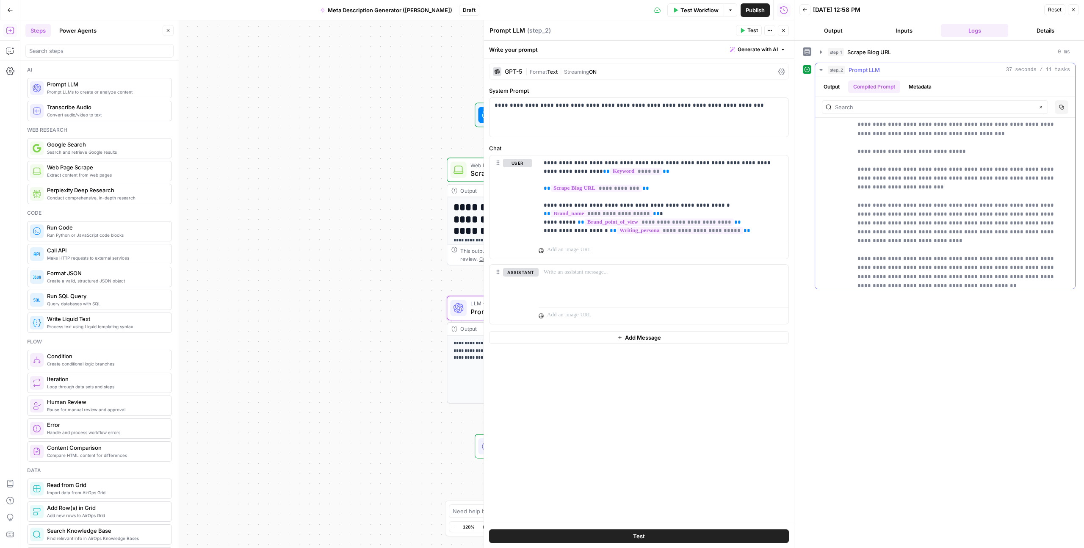
scroll to position [404, 0]
